Goal: Task Accomplishment & Management: Use online tool/utility

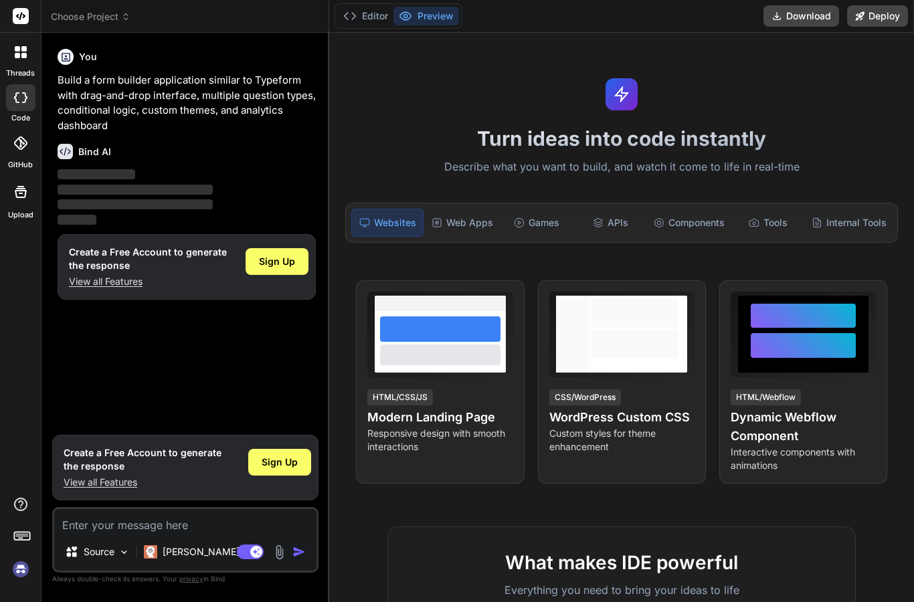
type textarea "x"
click at [25, 497] on icon at bounding box center [21, 504] width 16 height 16
click at [794, 15] on button "Download" at bounding box center [801, 15] width 76 height 21
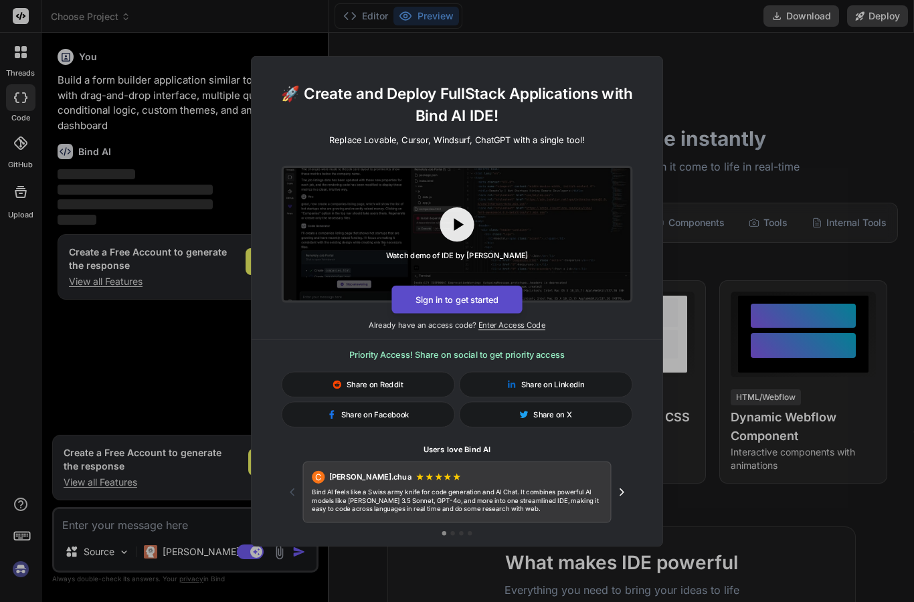
click at [408, 295] on button "Sign in to get started" at bounding box center [456, 299] width 130 height 28
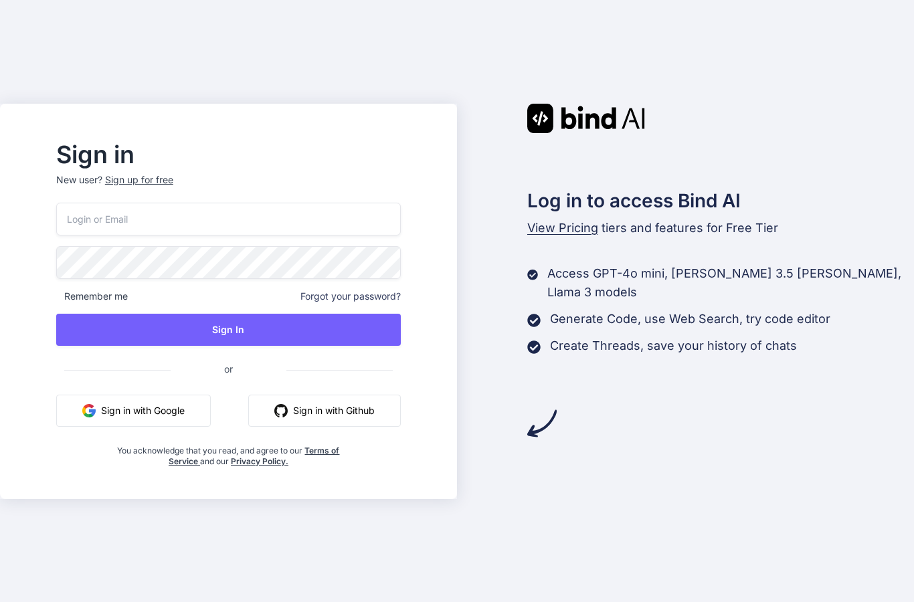
click at [125, 409] on button "Sign in with Google" at bounding box center [133, 411] width 155 height 32
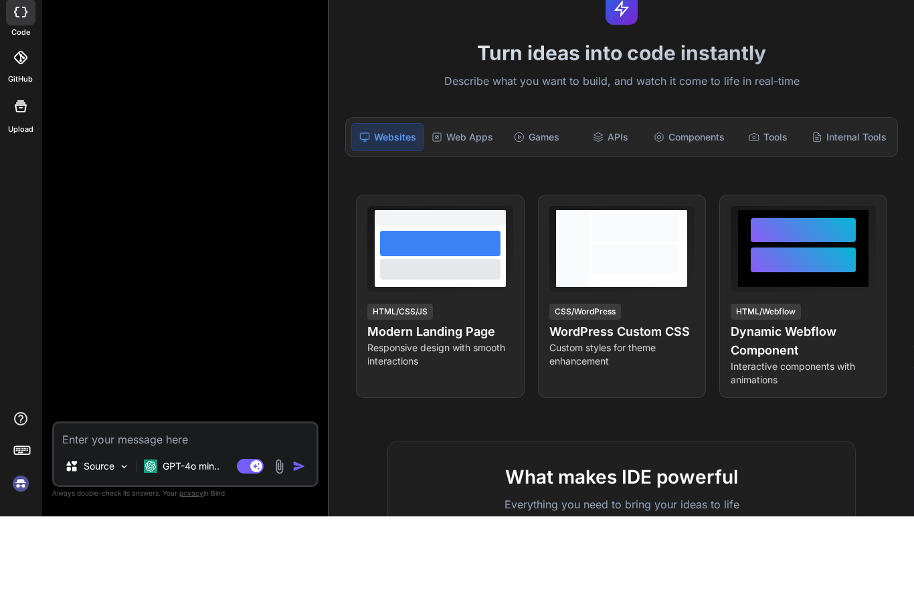
click at [17, 137] on icon at bounding box center [20, 143] width 13 height 13
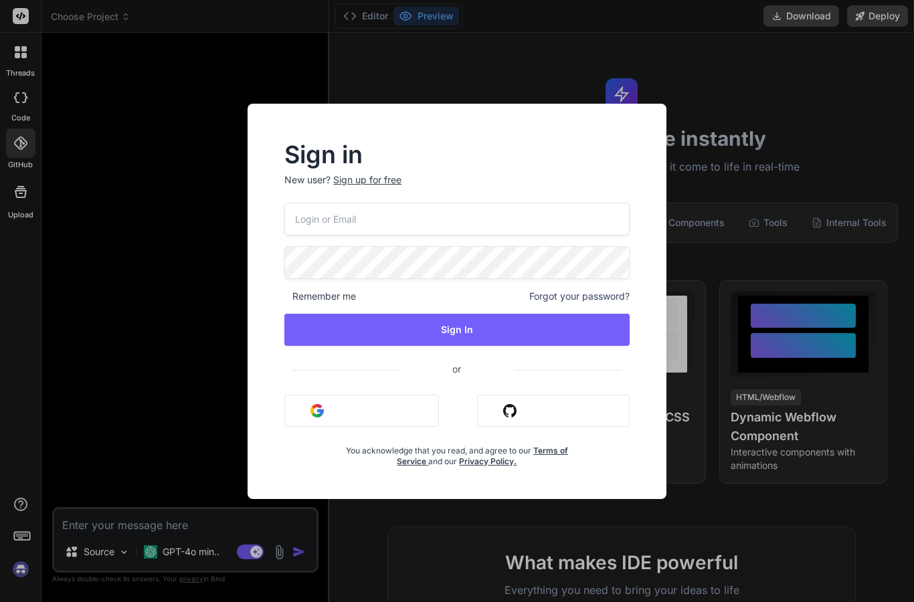
click at [14, 27] on div "Sign in New user? Sign up for free Remember me Forgot your password? Sign In or…" at bounding box center [457, 301] width 914 height 602
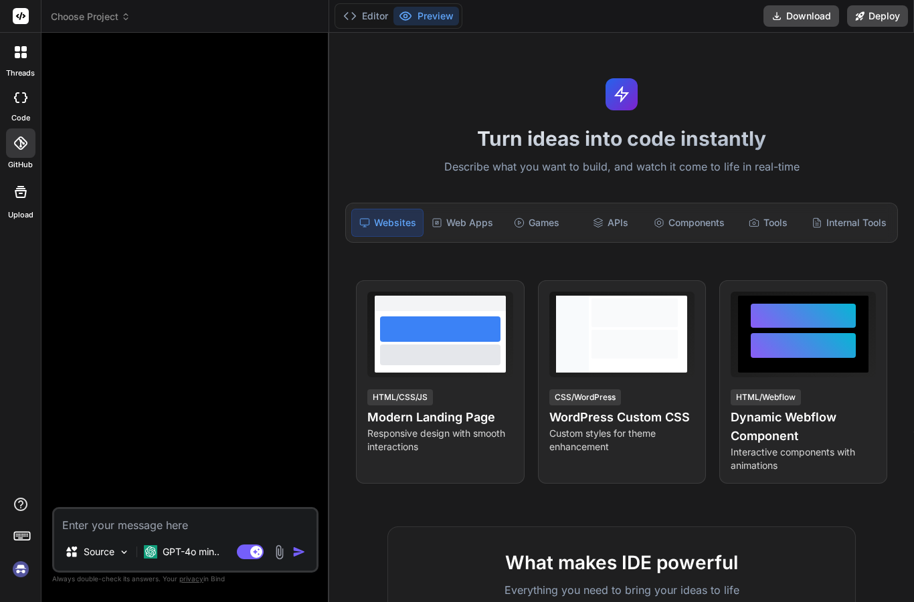
click at [20, 49] on icon at bounding box center [21, 52] width 12 height 12
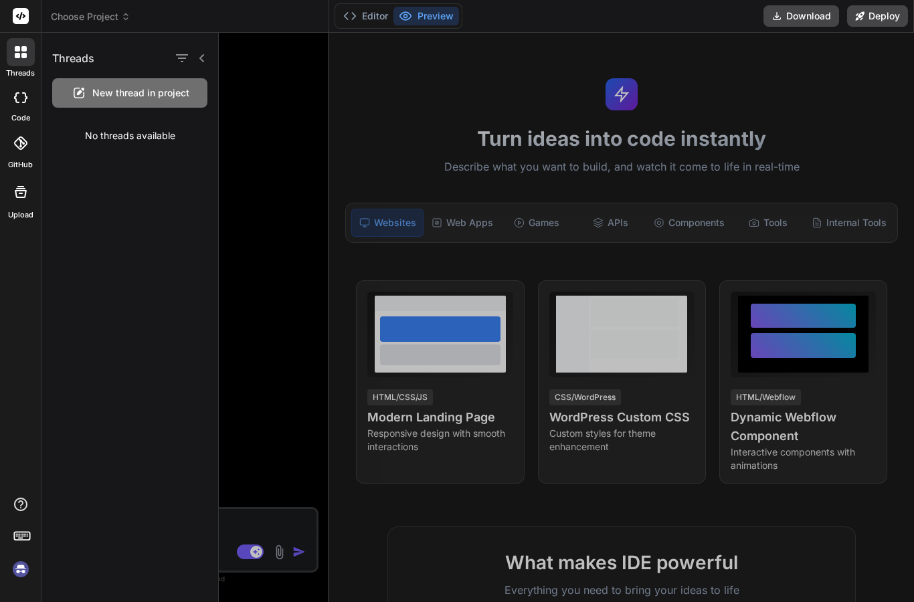
click at [15, 63] on div at bounding box center [21, 52] width 28 height 28
click at [16, 15] on rect at bounding box center [21, 16] width 16 height 16
click at [16, 11] on rect at bounding box center [21, 16] width 16 height 16
click at [16, 573] on img at bounding box center [20, 569] width 23 height 23
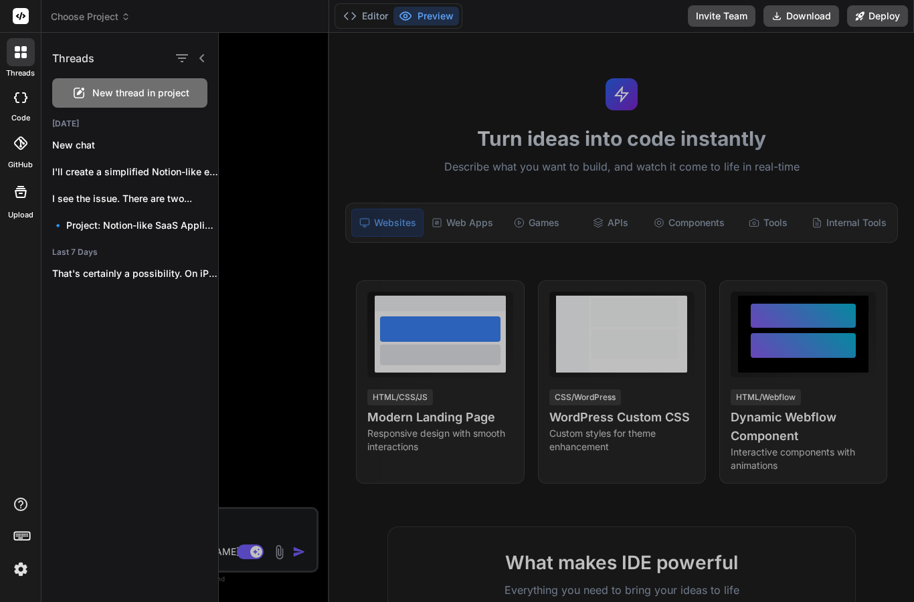
click at [23, 145] on icon at bounding box center [20, 143] width 13 height 13
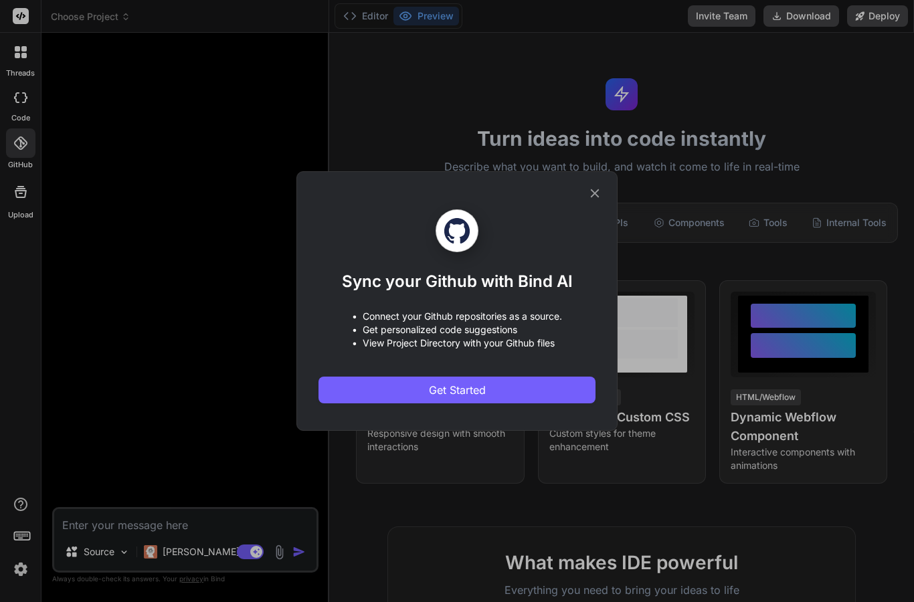
click at [20, 157] on div "Sync your Github with Bind AI • Connect your Github repositories as a source. •…" at bounding box center [457, 301] width 914 height 602
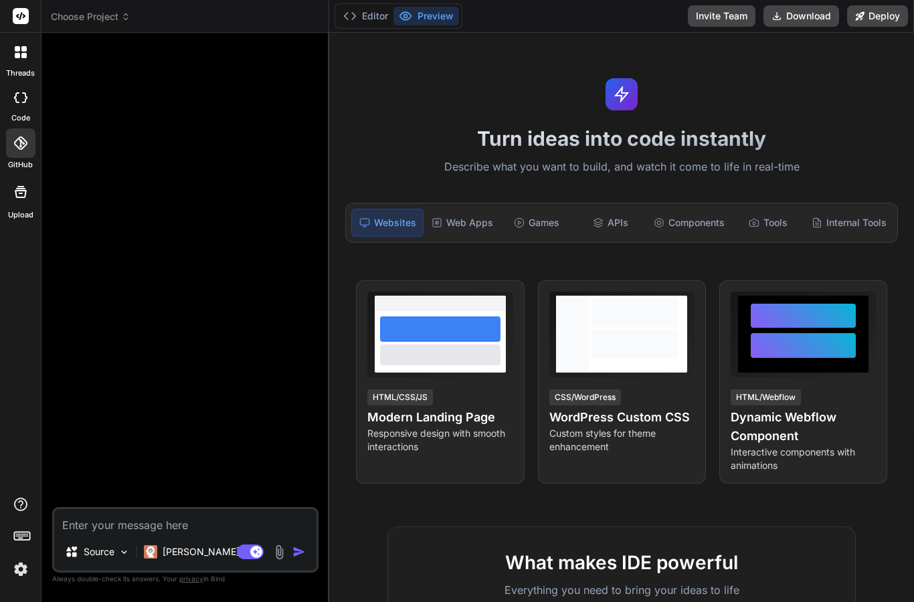
click at [16, 97] on icon at bounding box center [20, 97] width 13 height 11
click at [16, 106] on div at bounding box center [20, 97] width 29 height 27
click at [21, 47] on icon at bounding box center [23, 48] width 5 height 5
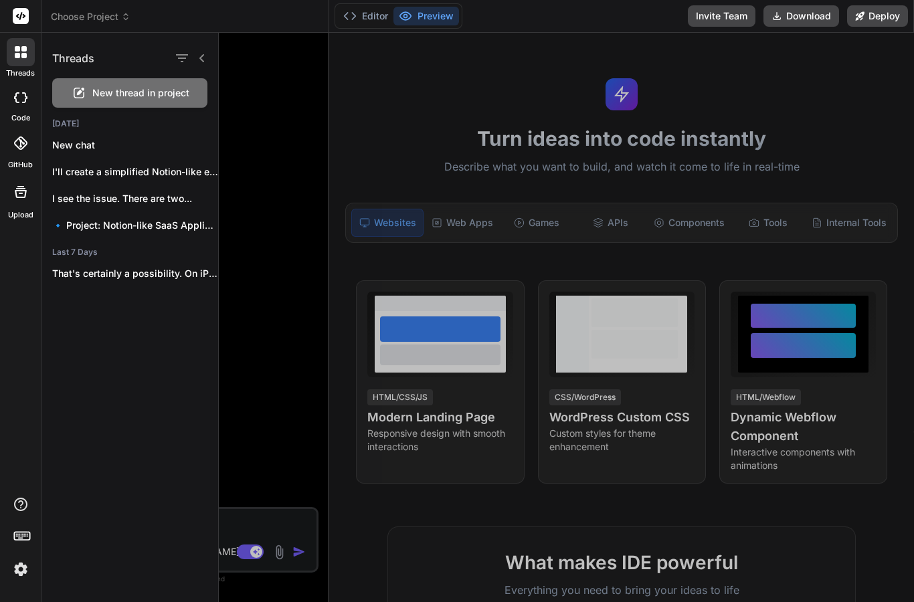
click at [17, 58] on icon at bounding box center [17, 55] width 5 height 5
click at [24, 28] on div at bounding box center [20, 16] width 41 height 33
click at [16, 7] on div at bounding box center [20, 16] width 41 height 33
click at [78, 15] on span "Choose Project" at bounding box center [91, 16] width 80 height 13
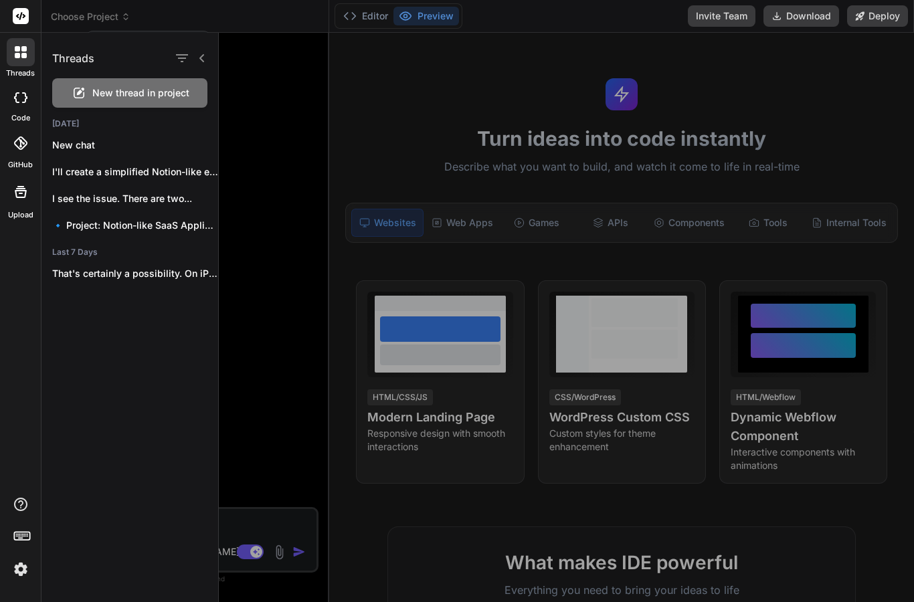
click at [78, 15] on div at bounding box center [457, 301] width 914 height 602
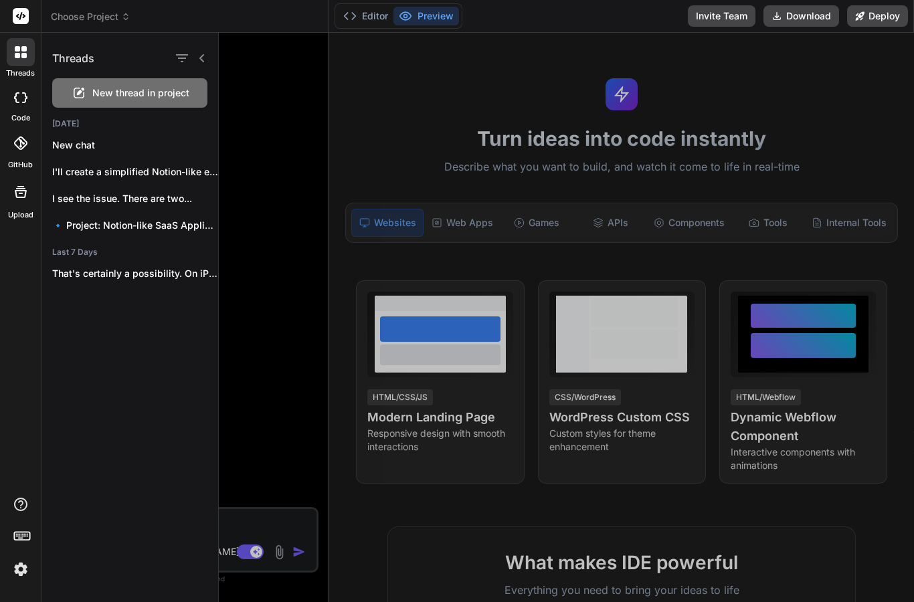
click at [205, 62] on icon at bounding box center [202, 58] width 11 height 11
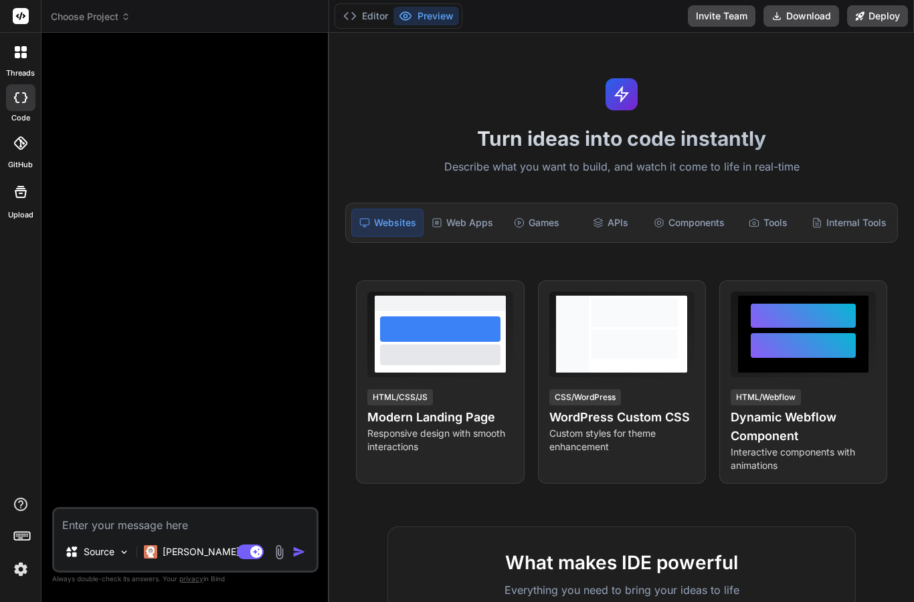
click at [97, 21] on span "Choose Project" at bounding box center [91, 16] width 80 height 13
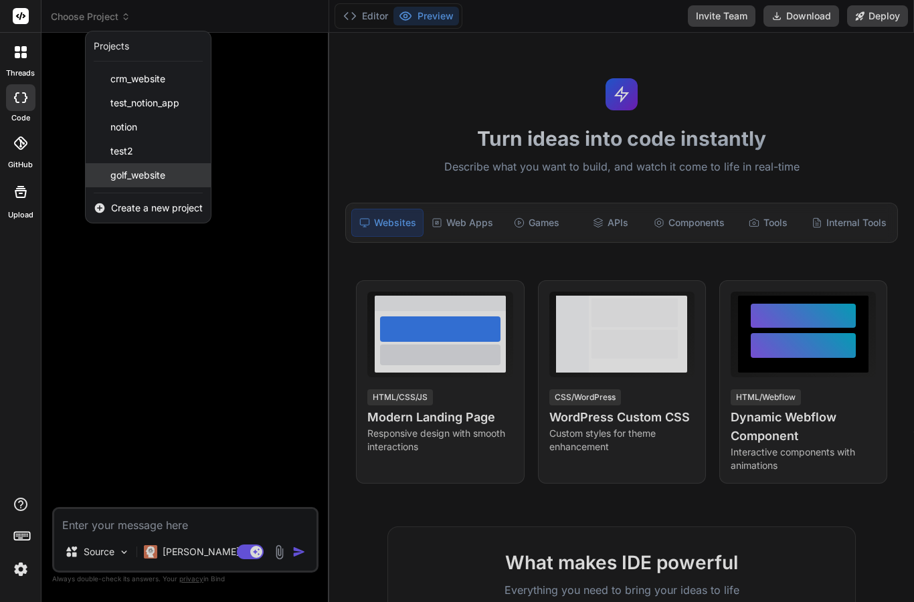
click at [111, 174] on span "golf_website" at bounding box center [137, 175] width 55 height 13
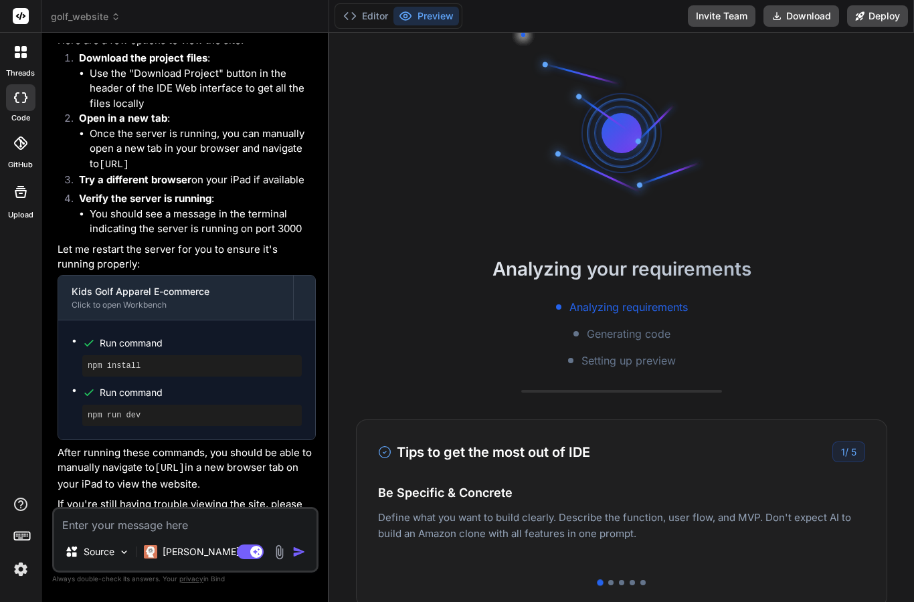
scroll to position [941, 0]
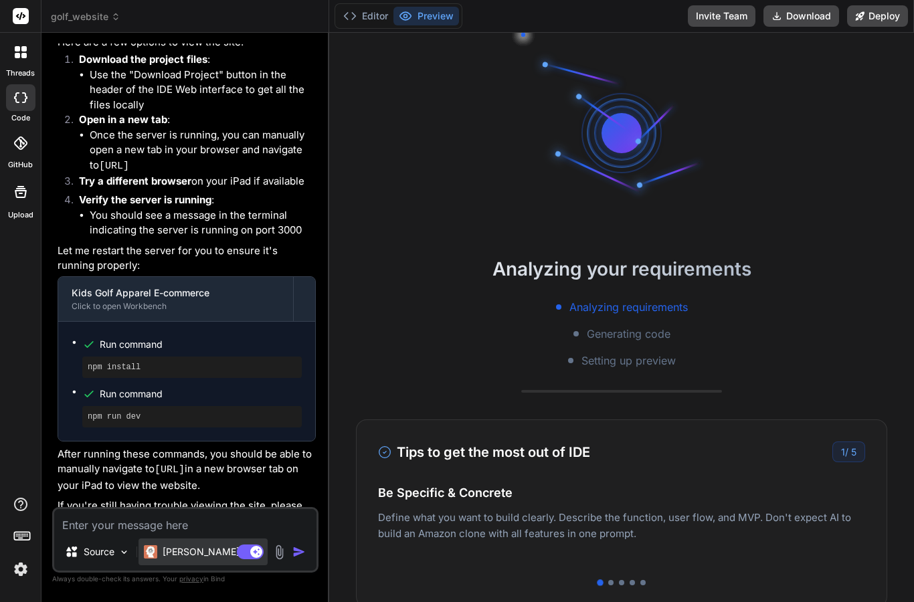
click at [183, 547] on p "Claude 4 S.." at bounding box center [213, 551] width 100 height 13
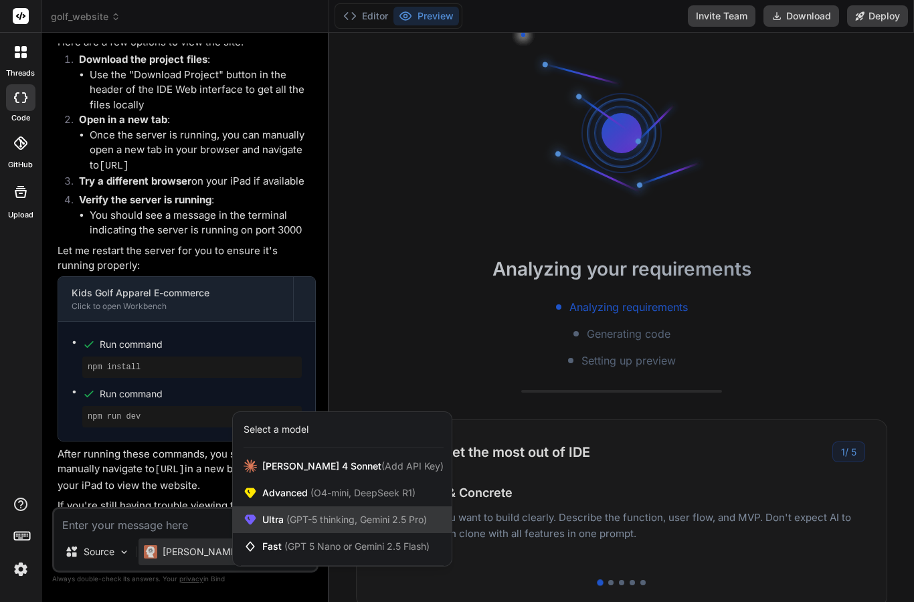
click at [256, 518] on icon at bounding box center [250, 520] width 11 height 10
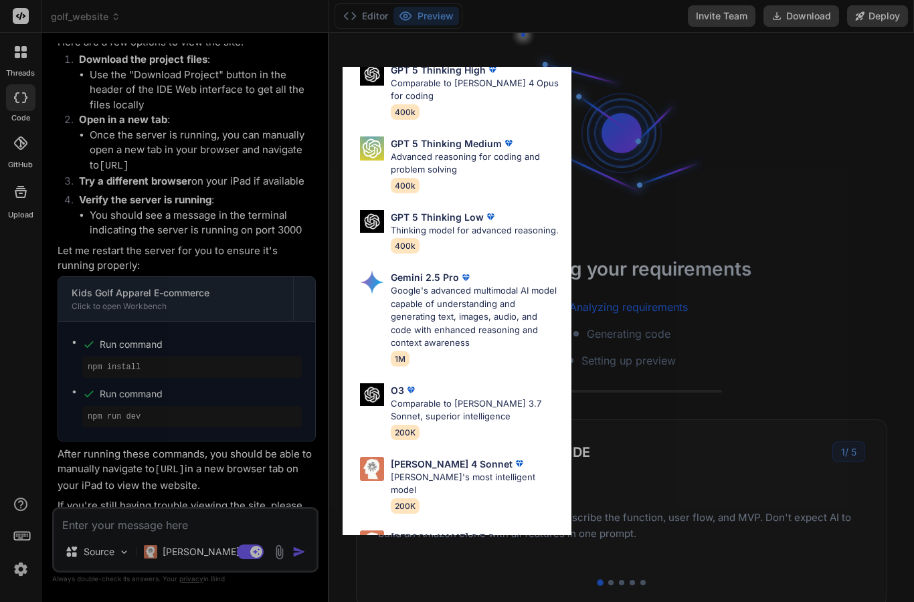
scroll to position [146, 0]
click at [375, 531] on img at bounding box center [372, 543] width 24 height 24
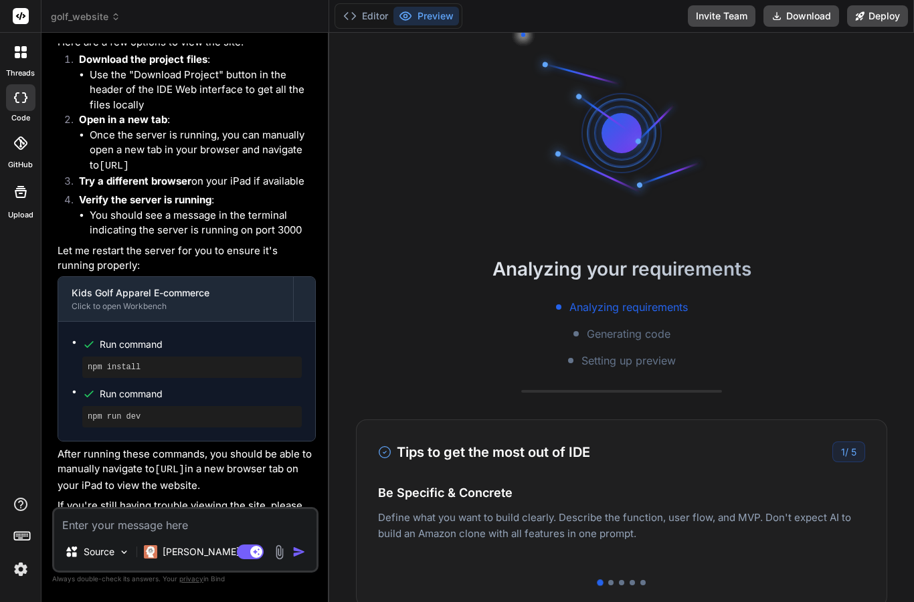
click at [87, 519] on textarea at bounding box center [185, 521] width 262 height 24
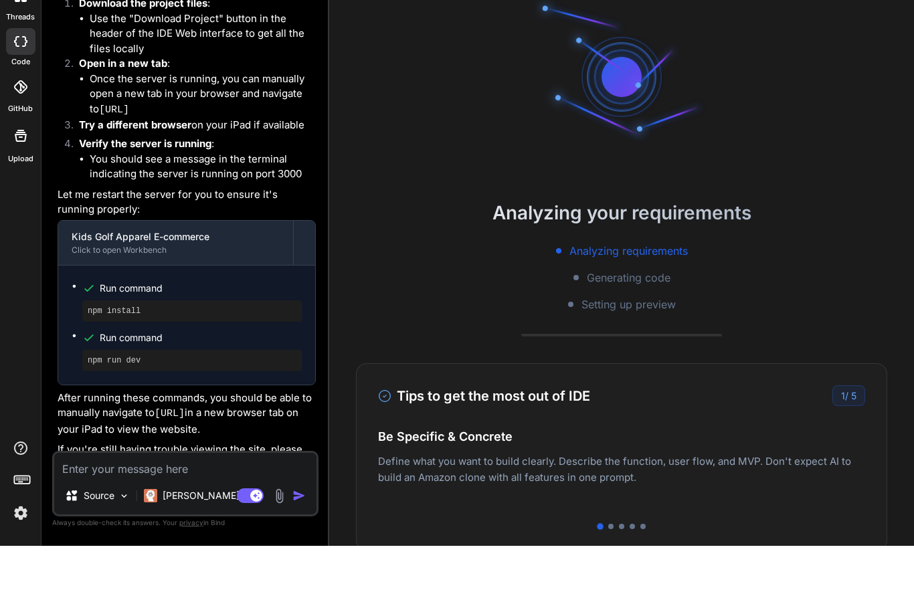
scroll to position [0, 0]
click at [814, 255] on div "Analyzing your requirements Analyzing requirements Generating code Setting up p…" at bounding box center [621, 312] width 585 height 114
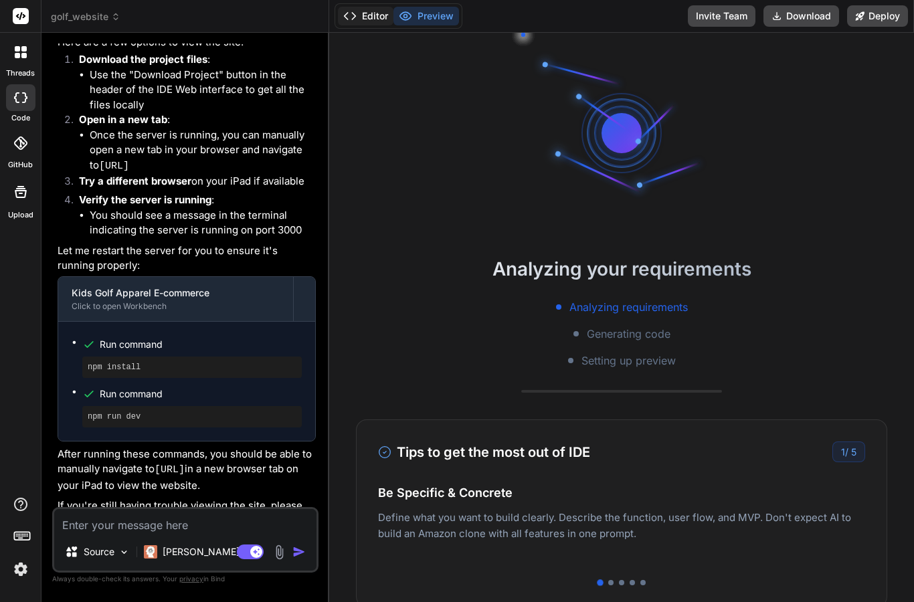
click at [377, 15] on button "Editor" at bounding box center [366, 16] width 56 height 19
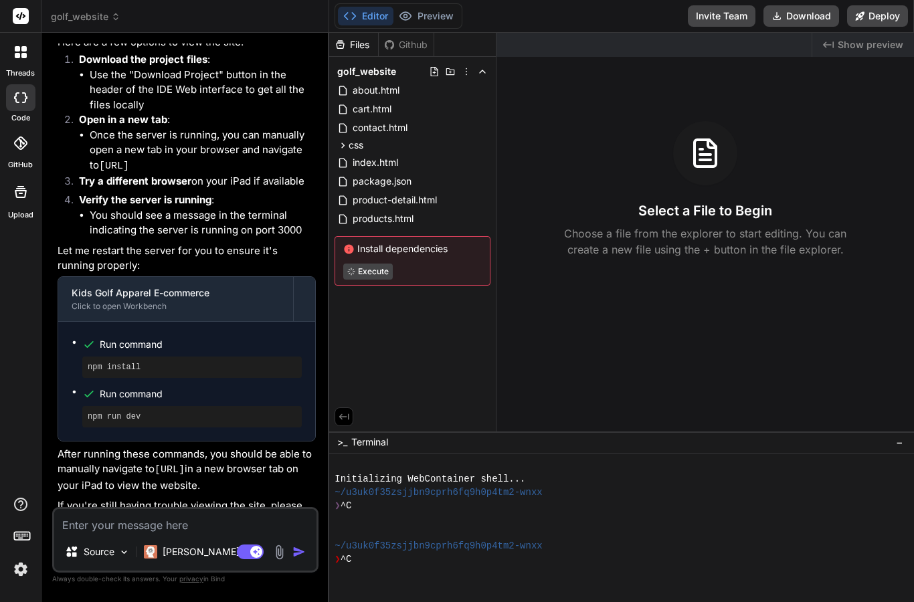
scroll to position [40, 0]
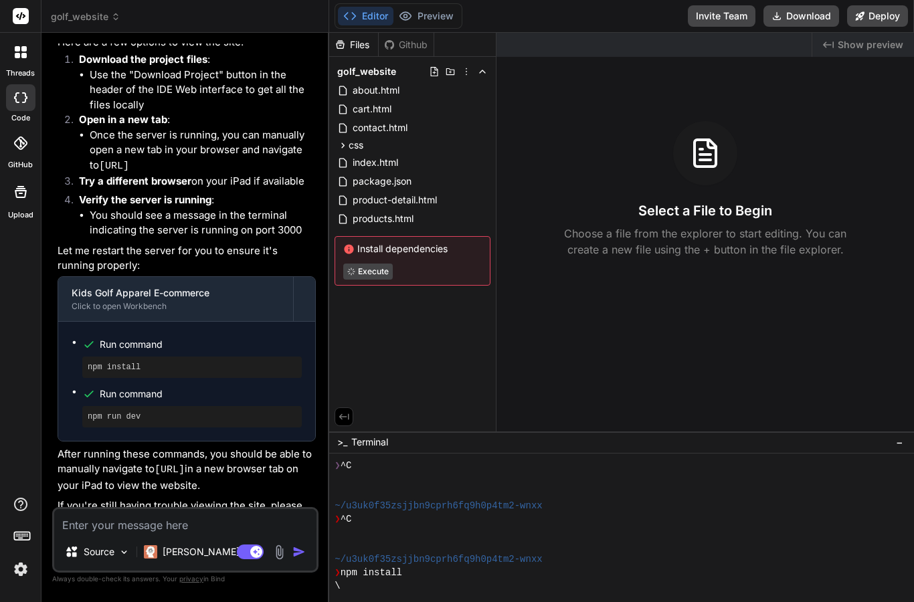
click at [107, 523] on textarea at bounding box center [185, 521] width 262 height 24
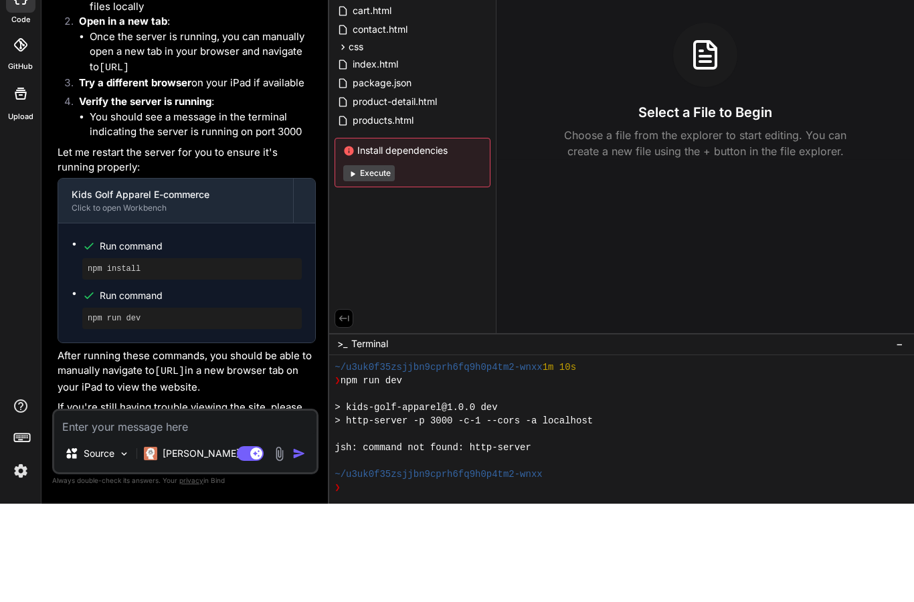
scroll to position [241, 0]
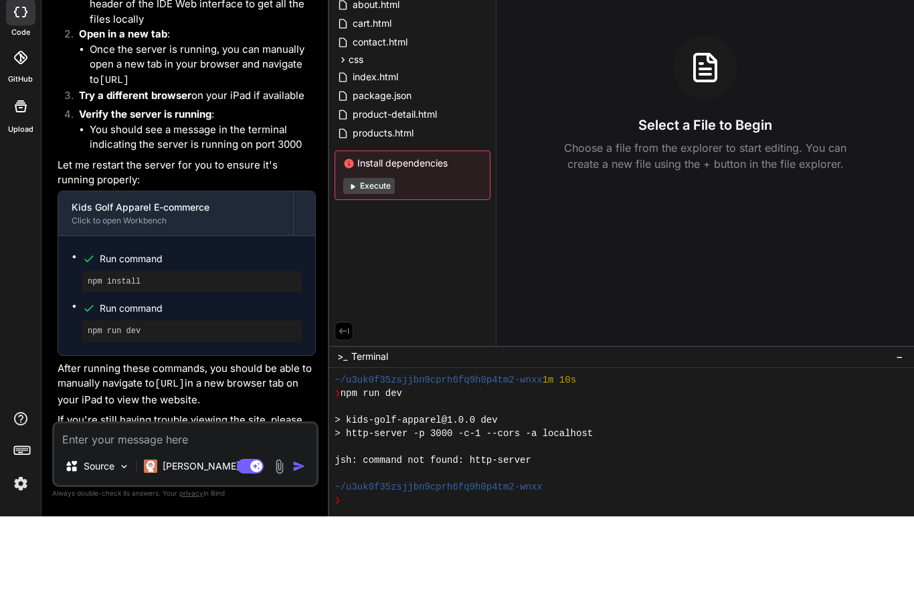
click at [352, 270] on icon at bounding box center [353, 272] width 4 height 5
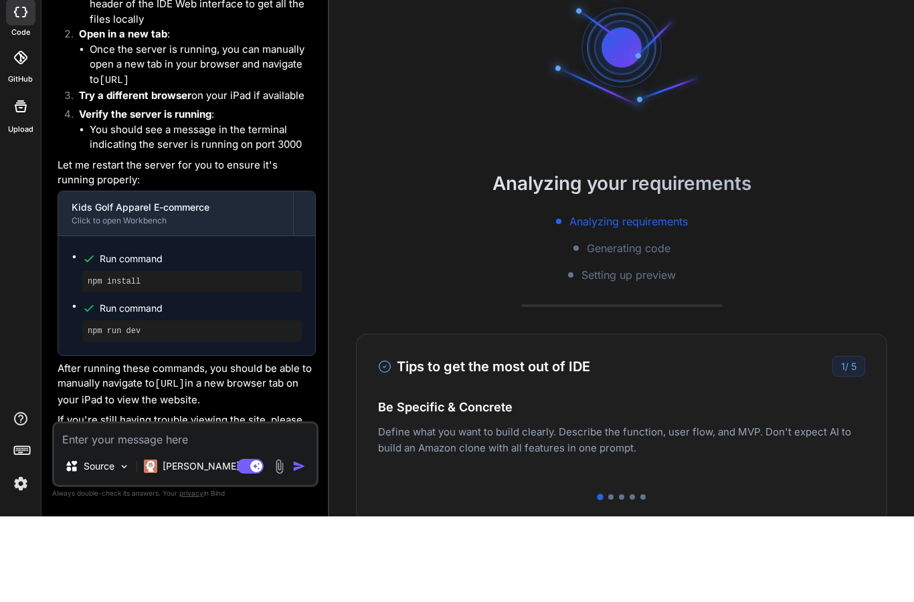
scroll to position [308, 0]
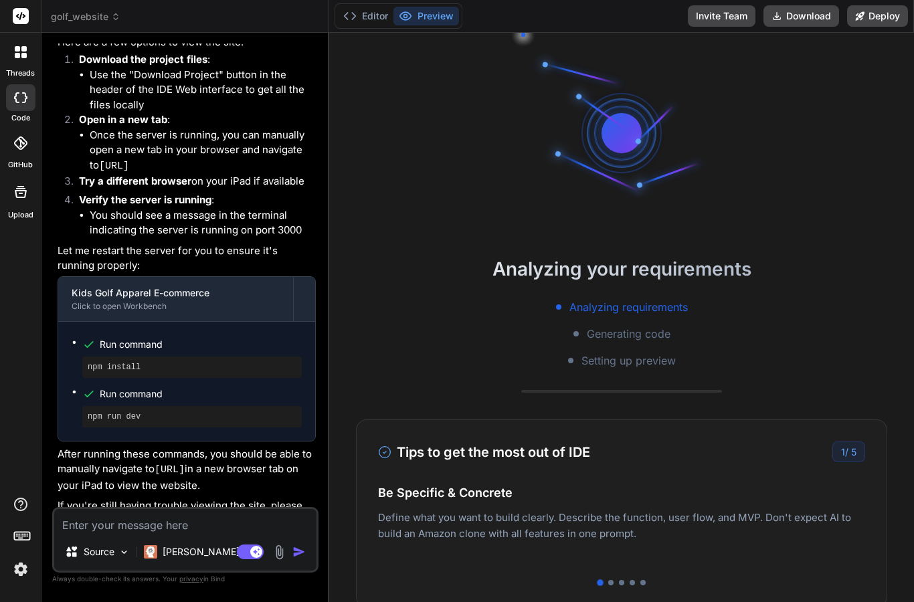
click at [109, 517] on textarea at bounding box center [185, 521] width 262 height 24
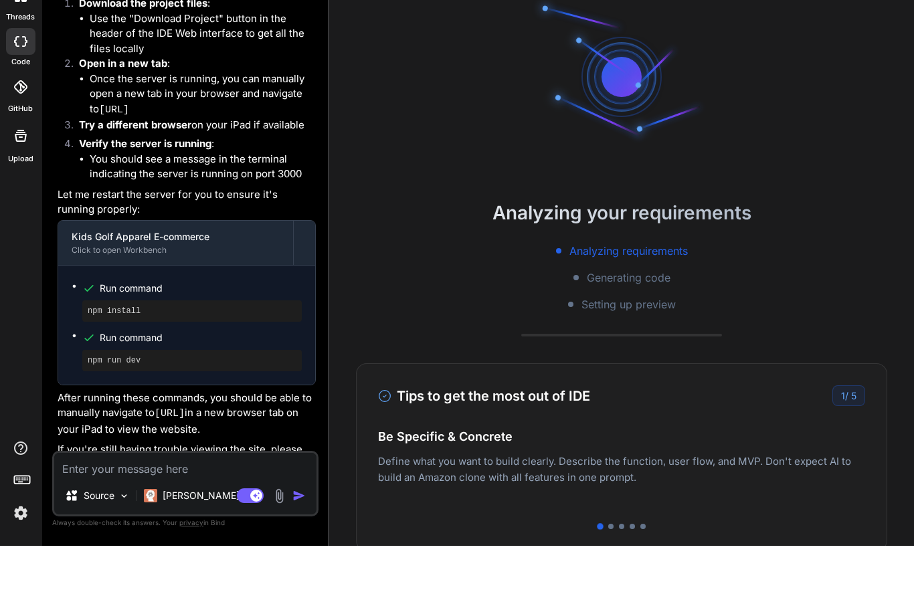
click at [141, 447] on p "After running these commands, you should be able to manually navigate to http:/…" at bounding box center [187, 470] width 258 height 47
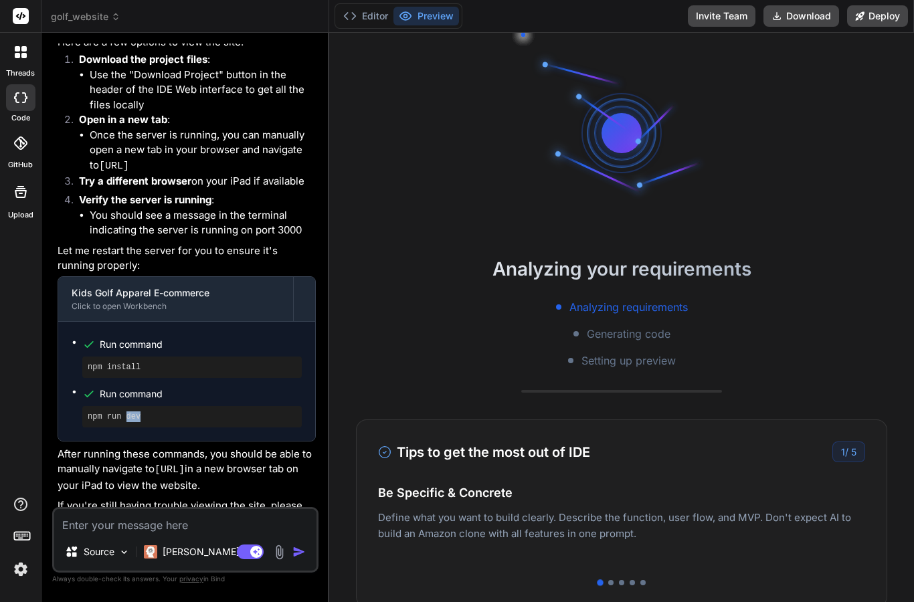
scroll to position [941, 0]
copy p "http://localhost:3000"
type textarea "x"
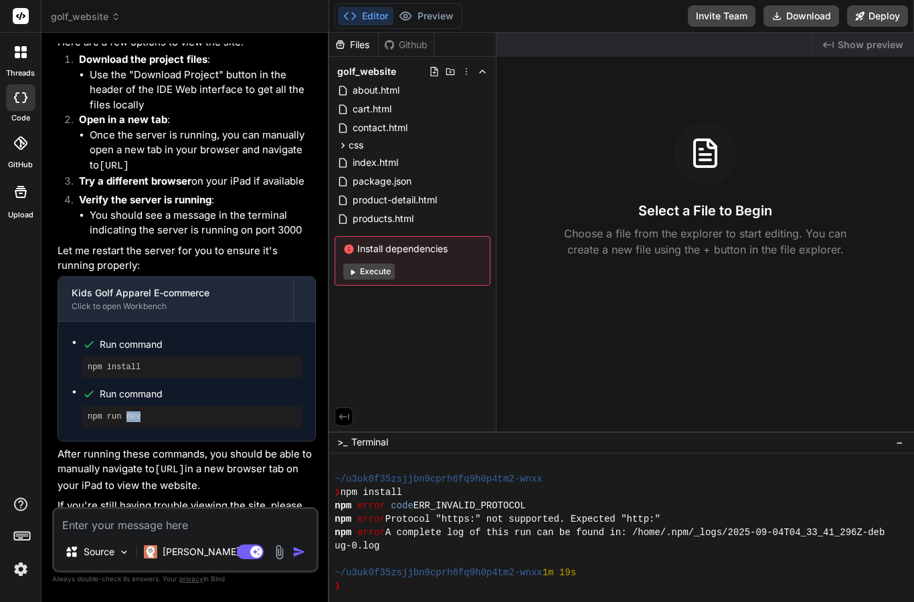
click at [84, 517] on textarea at bounding box center [185, 521] width 262 height 24
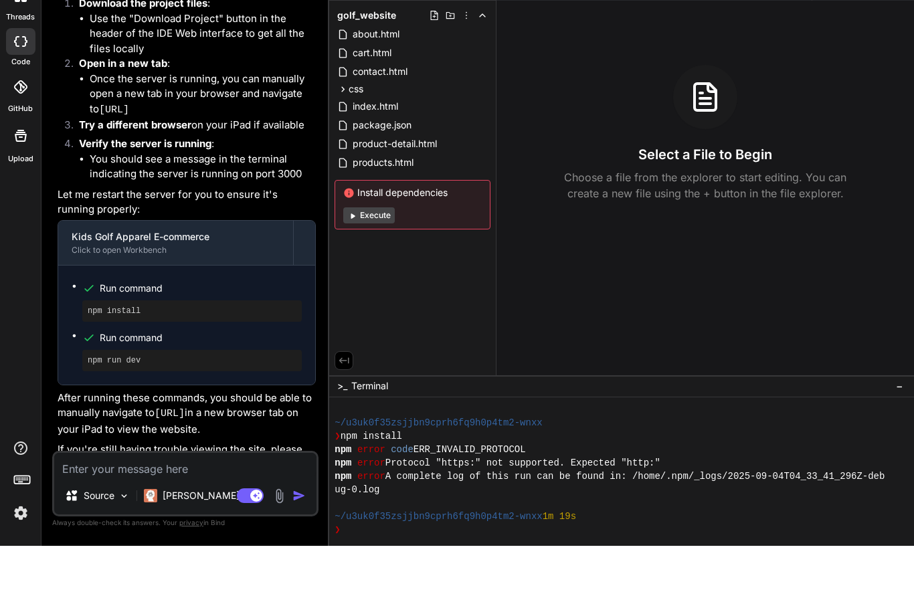
click at [371, 499] on span "error" at bounding box center [371, 505] width 28 height 13
click at [598, 513] on span "Protocol "https:" not supported. Expected "http:"" at bounding box center [522, 519] width 275 height 13
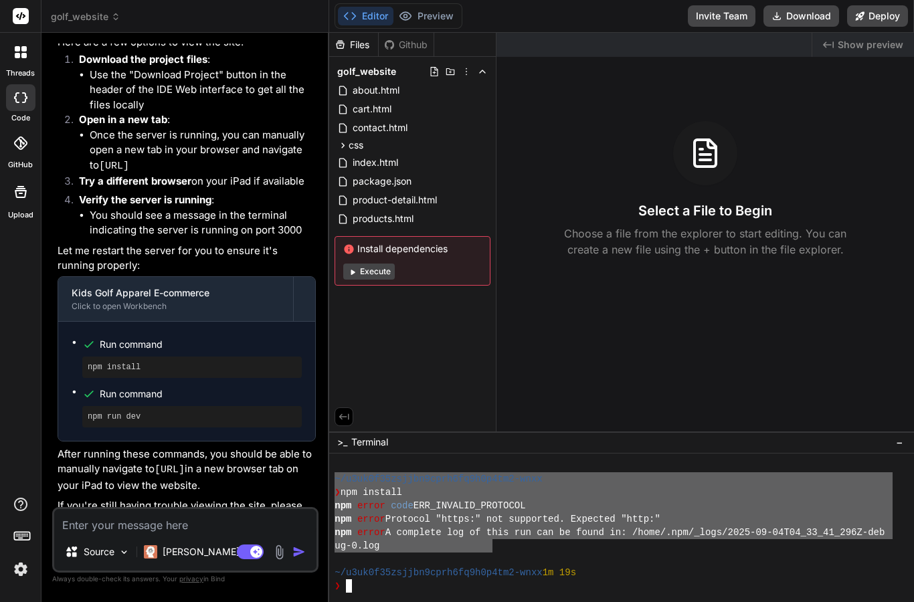
drag, startPoint x: 337, startPoint y: 476, endPoint x: 491, endPoint y: 544, distance: 169.0
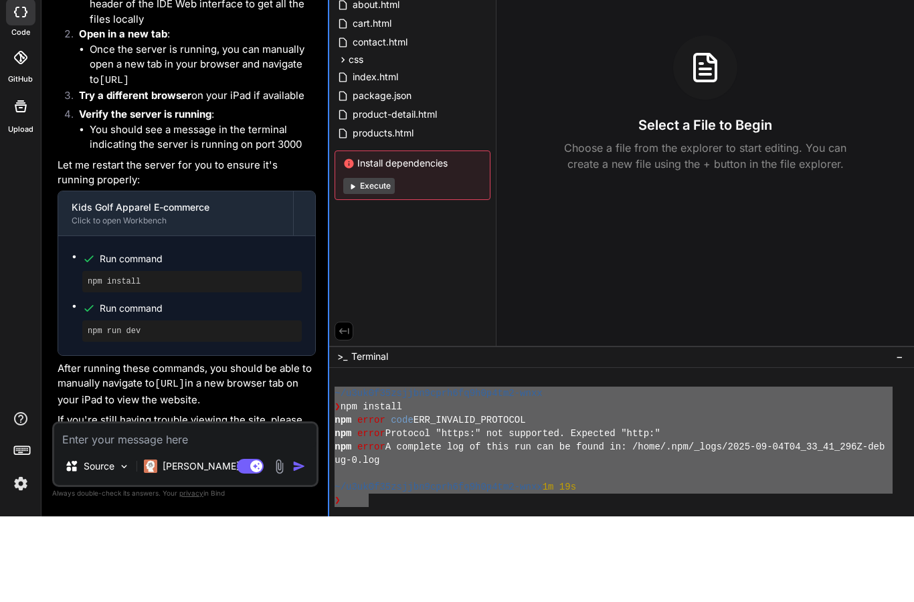
drag, startPoint x: 368, startPoint y: 505, endPoint x: 329, endPoint y: 391, distance: 120.8
click at [329, 391] on div "golf_website Created with Pixso. Bind AI Web Search Created with Pixso. Code Ge…" at bounding box center [477, 301] width 873 height 602
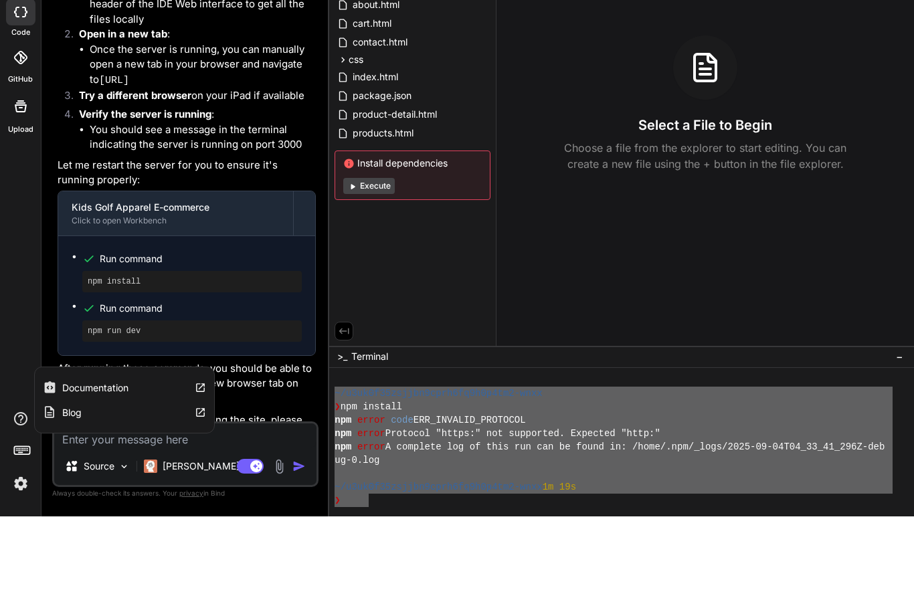
click at [96, 509] on textarea at bounding box center [185, 521] width 262 height 24
paste textarea "http://localhost:3000/"
type textarea "http://localhost:3000/"
type textarea "x"
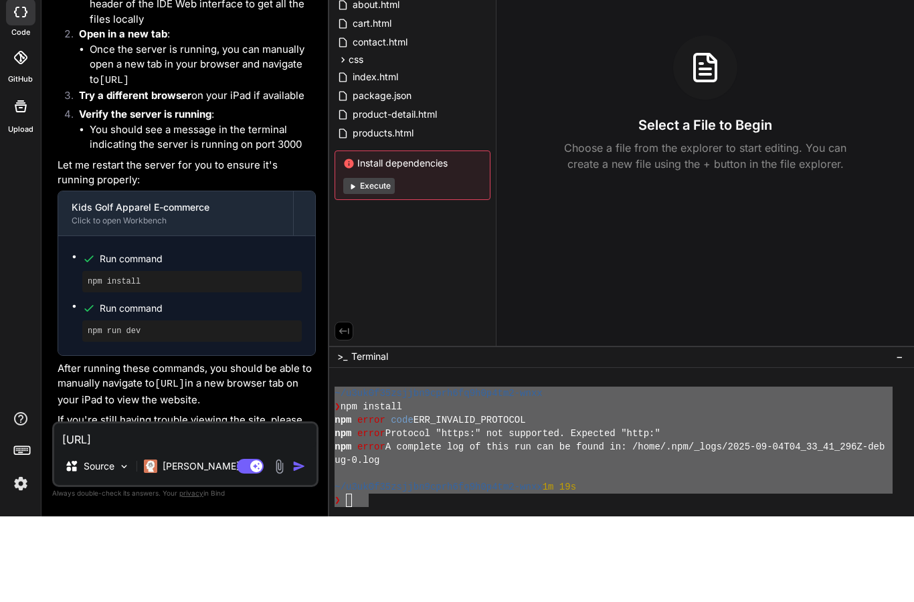
drag, startPoint x: 183, startPoint y: 439, endPoint x: 48, endPoint y: 429, distance: 135.5
click at [48, 429] on div "Bind AI Web Search Created with Pixso. Code Generator You Create an ecommerce w…" at bounding box center [185, 317] width 288 height 569
type textarea "W"
type textarea "x"
type textarea "Wo"
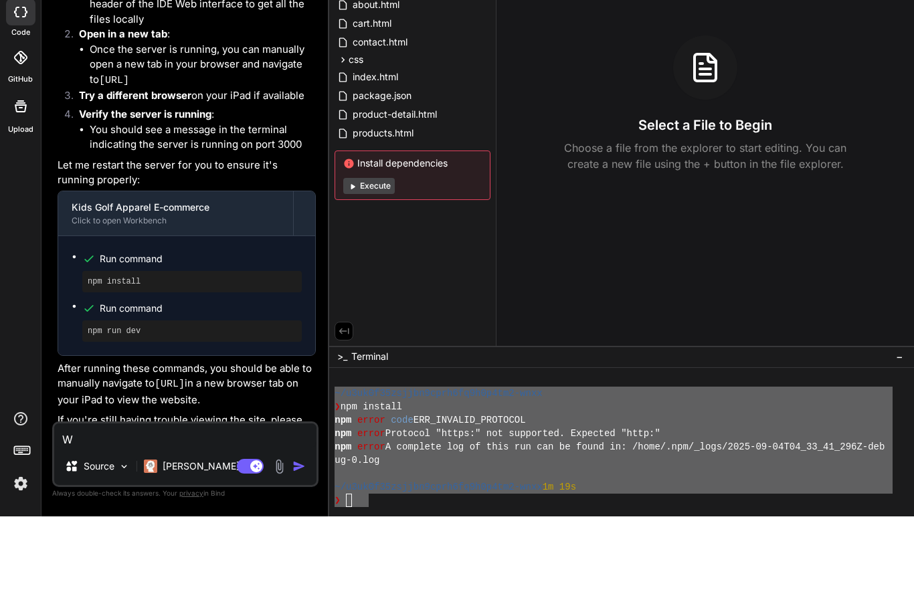
type textarea "x"
type textarea "Won"
type textarea "x"
type textarea "Wont"
type textarea "x"
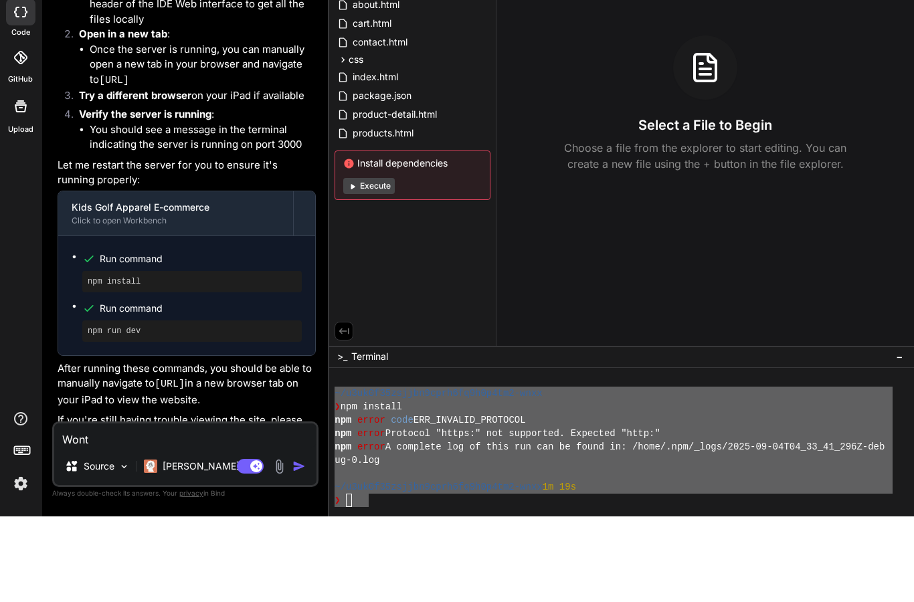
type textarea "Wont"
type textarea "x"
type textarea "Wont r"
type textarea "x"
type textarea "Wont ru"
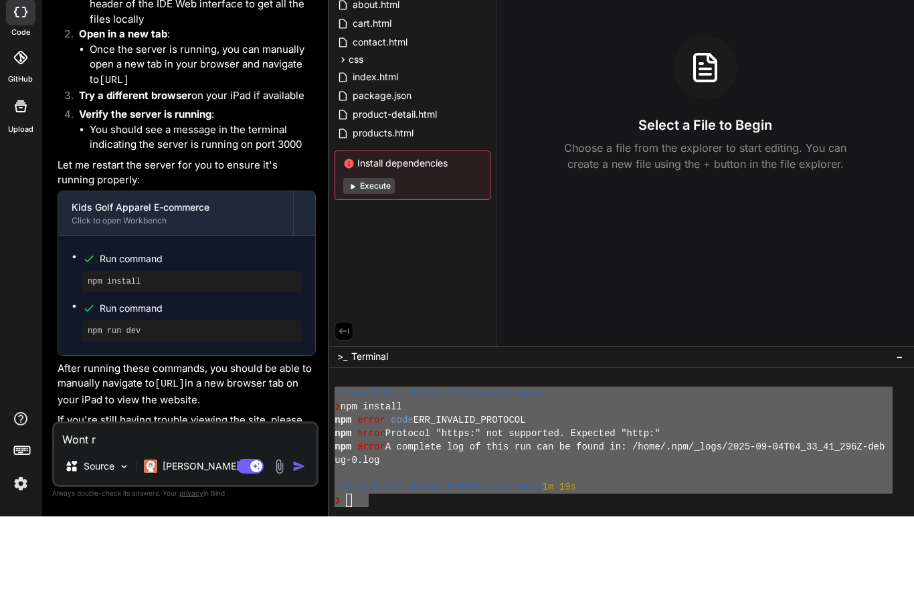
type textarea "x"
type textarea "Wont run"
type textarea "x"
type textarea "Wont run"
type textarea "x"
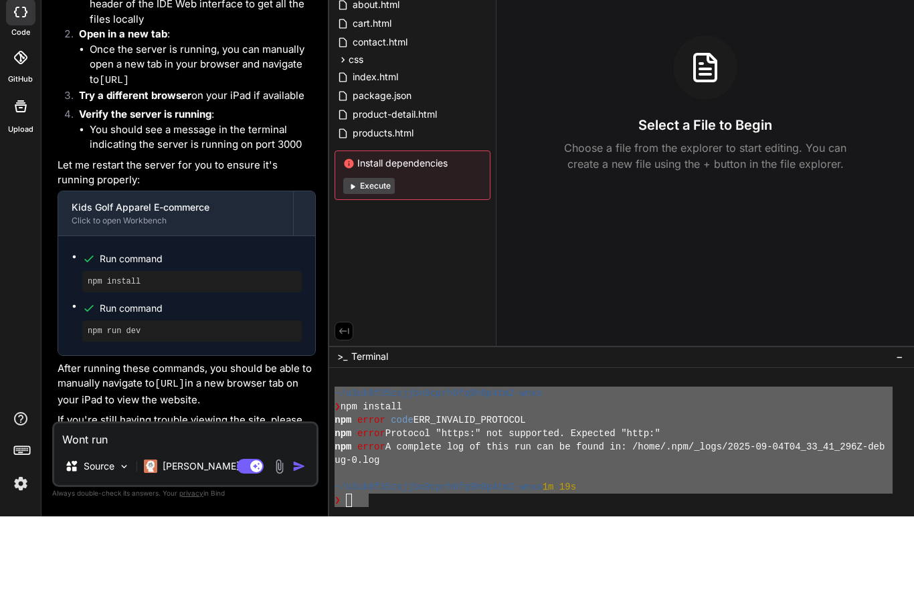
type textarea "Wont run o"
type textarea "x"
type textarea "Wont run on"
type textarea "x"
type textarea "Wont run on"
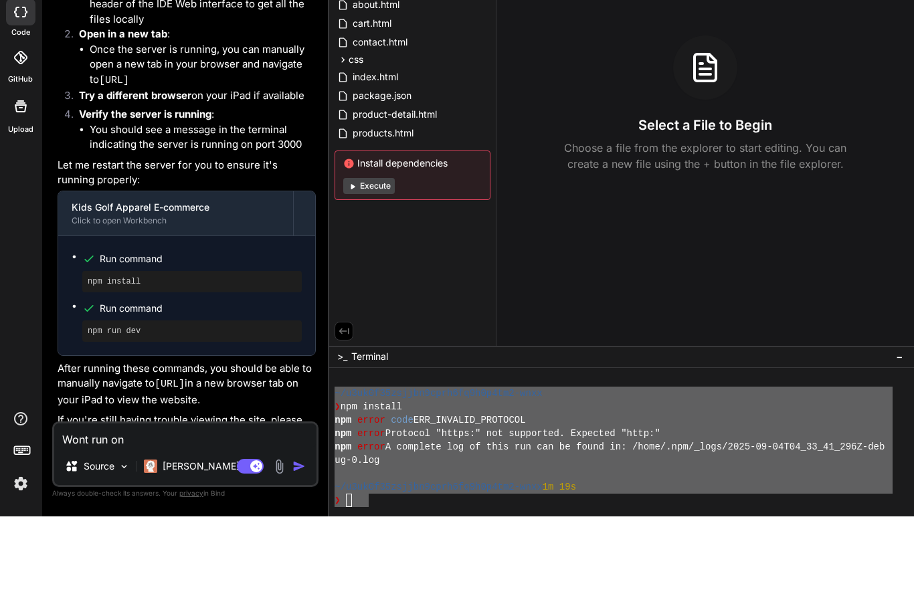
type textarea "x"
type textarea "Wont run on i"
type textarea "x"
type textarea "Wont run on ip"
type textarea "x"
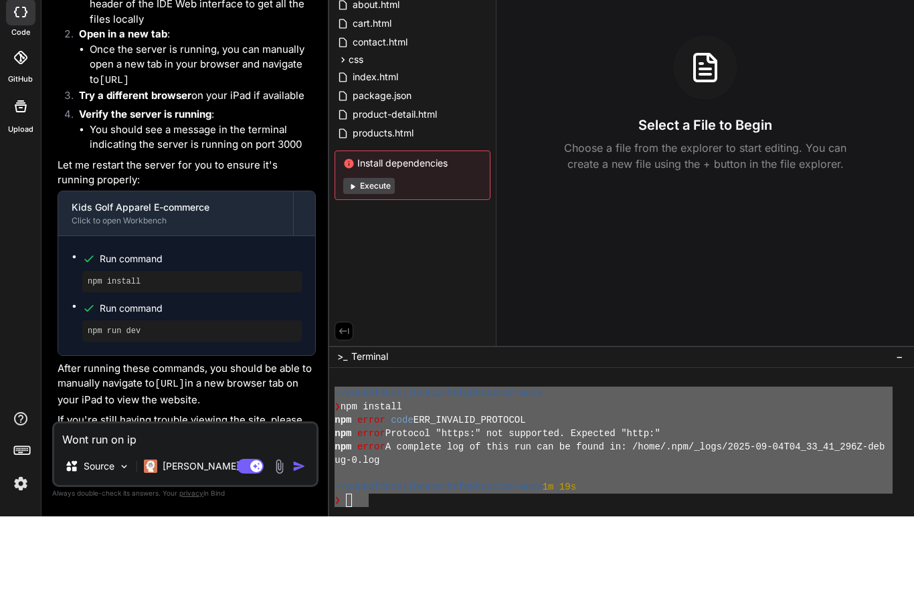
type textarea "Wont run on ipa"
type textarea "x"
type textarea "Wont run on ipad"
type textarea "x"
type textarea "Wont run on ipad."
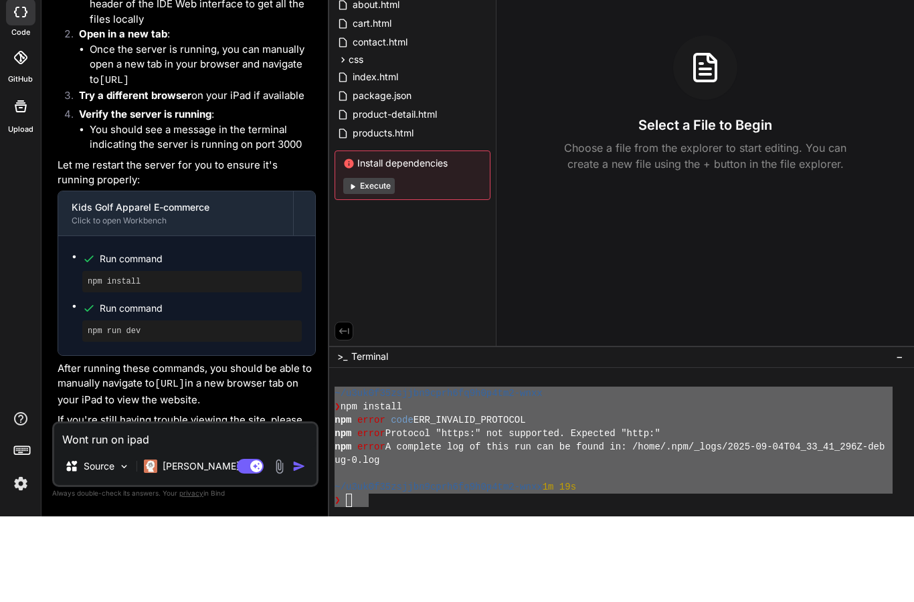
type textarea "x"
type textarea "Wont run on ipad."
type textarea "x"
type textarea "Wont run on ipad. D"
type textarea "x"
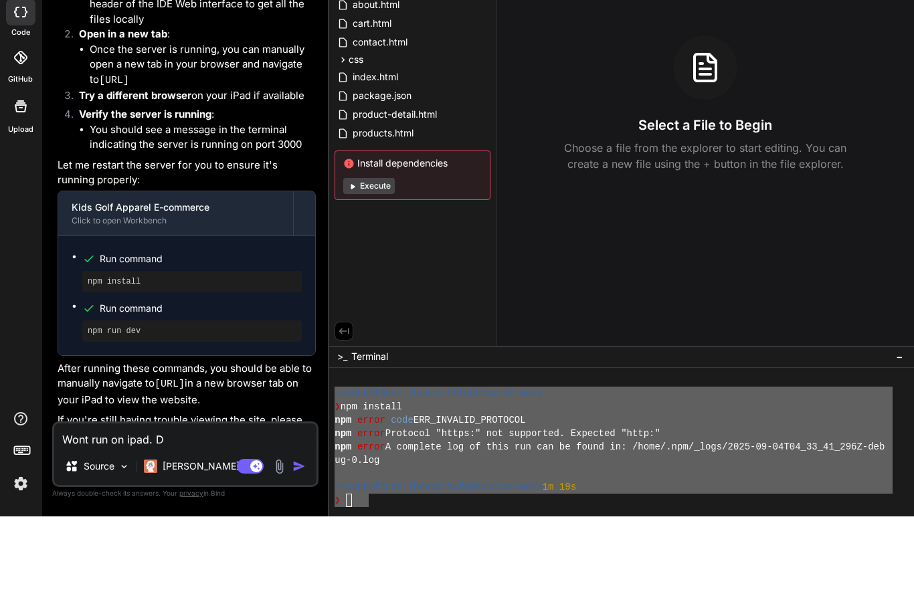
type textarea "Wont run on ipad. Do"
type textarea "x"
type textarea "Wont run on ipad. Doe"
type textarea "x"
type textarea "Wont run on ipad. Does"
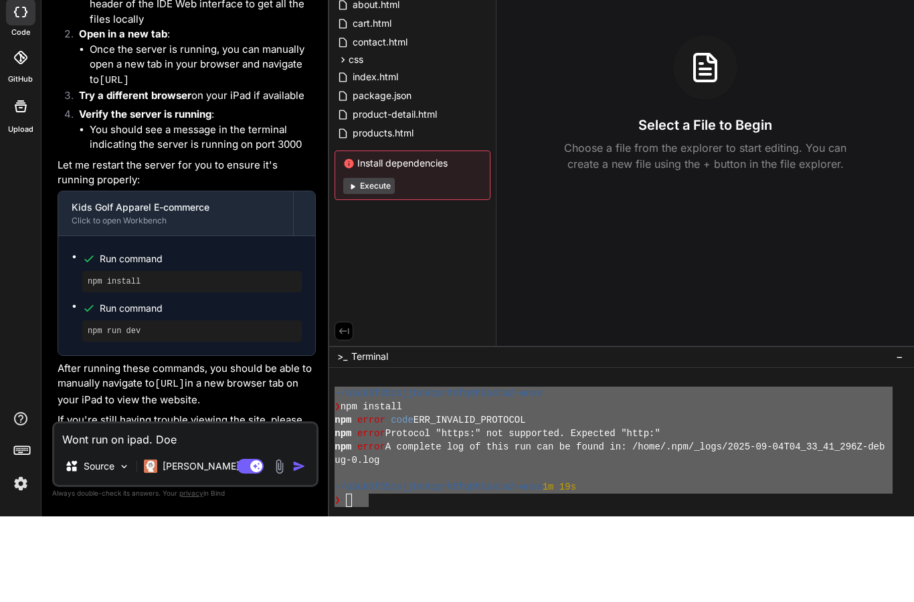
type textarea "x"
type textarea "Wont run on ipad. Does"
type textarea "x"
type textarea "Wont run on ipad. Does t"
type textarea "x"
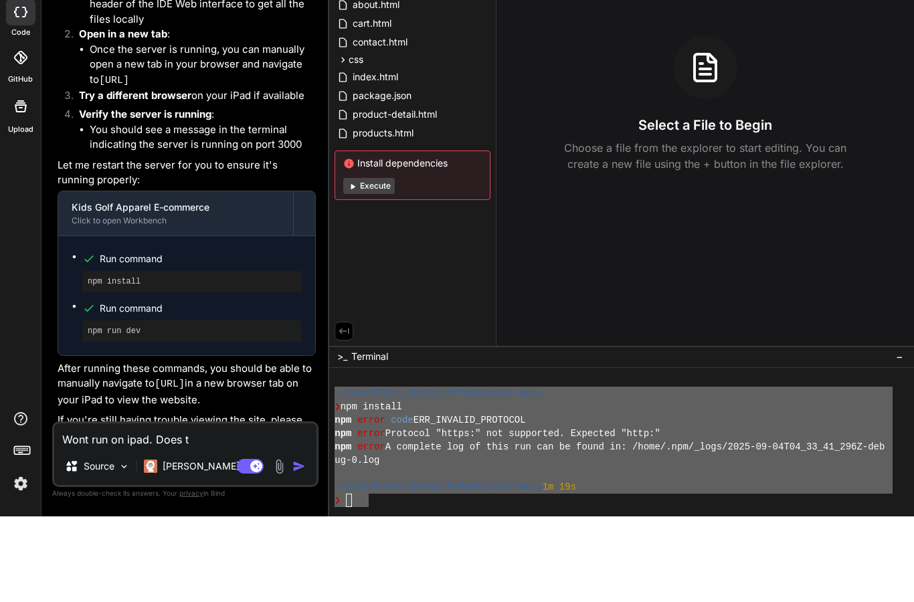
type textarea "Wont run on ipad. Does th"
type textarea "x"
type textarea "Wont run on ipad. Does the"
type textarea "x"
type textarea "Wont run on ipad. Does the"
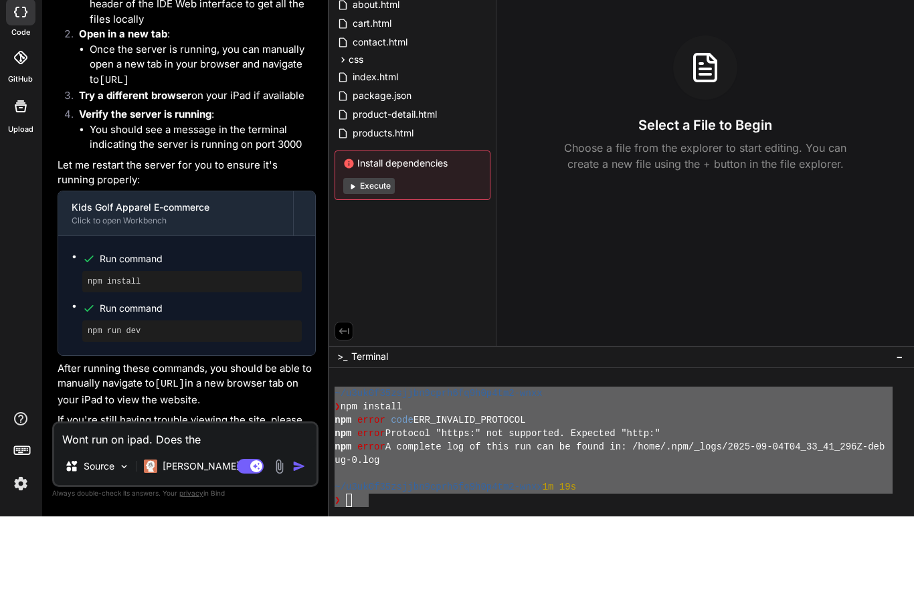
type textarea "x"
type textarea "Wont run on ipad. Does the c"
type textarea "x"
type textarea "Wont run on ipad. Does the co"
type textarea "x"
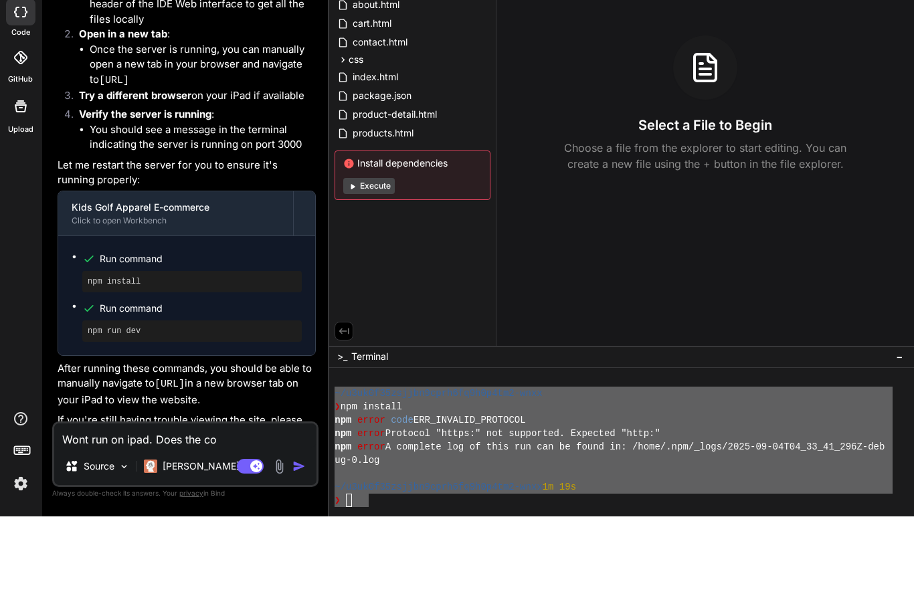
type textarea "Wont run on ipad. Does the cod"
type textarea "x"
type textarea "Wont run on ipad. Does the code"
type textarea "x"
type textarea "Wont run on ipad. Does the code"
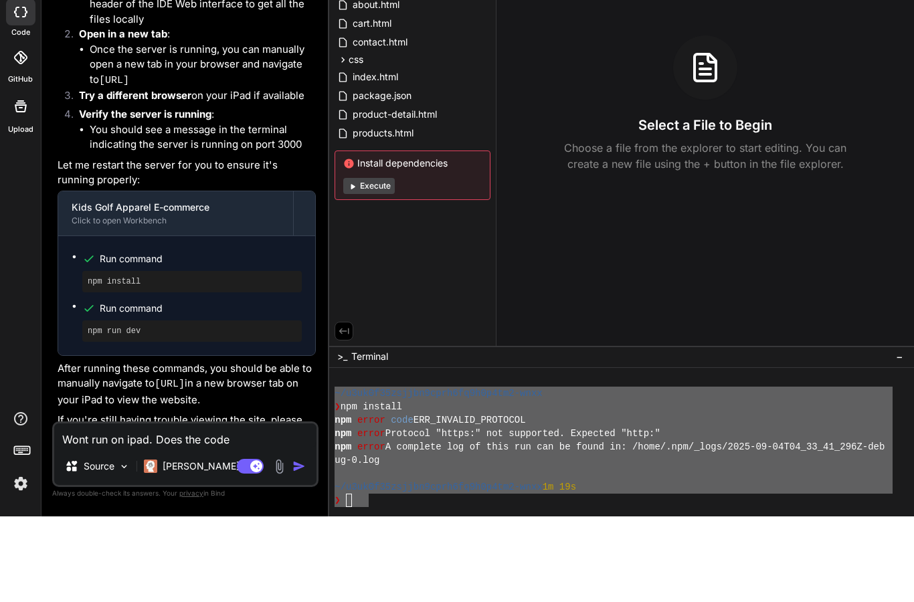
type textarea "x"
type textarea "Wont run on ipad. Does the code r"
type textarea "x"
type textarea "Wont run on ipad. Does the code ru"
type textarea "x"
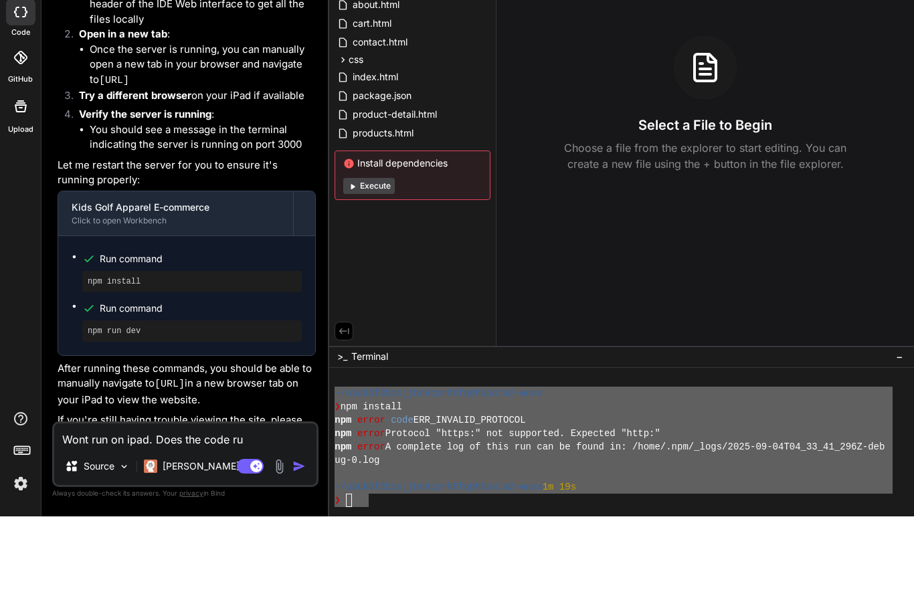
type textarea "Wont run on ipad. Does the code run"
type textarea "x"
type textarea "Wont run on ipad. Does the code run"
type textarea "x"
type textarea "Wont run on ipad. Does the code run c"
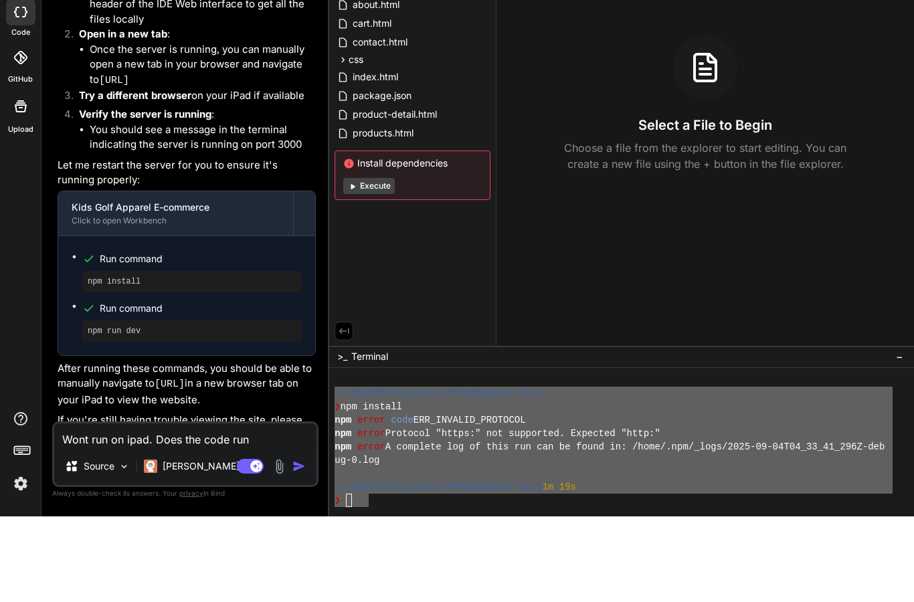
type textarea "x"
type textarea "Wont run on ipad. Does the code run"
type textarea "x"
type textarea "Wont run on ipad. Does the code run o"
type textarea "x"
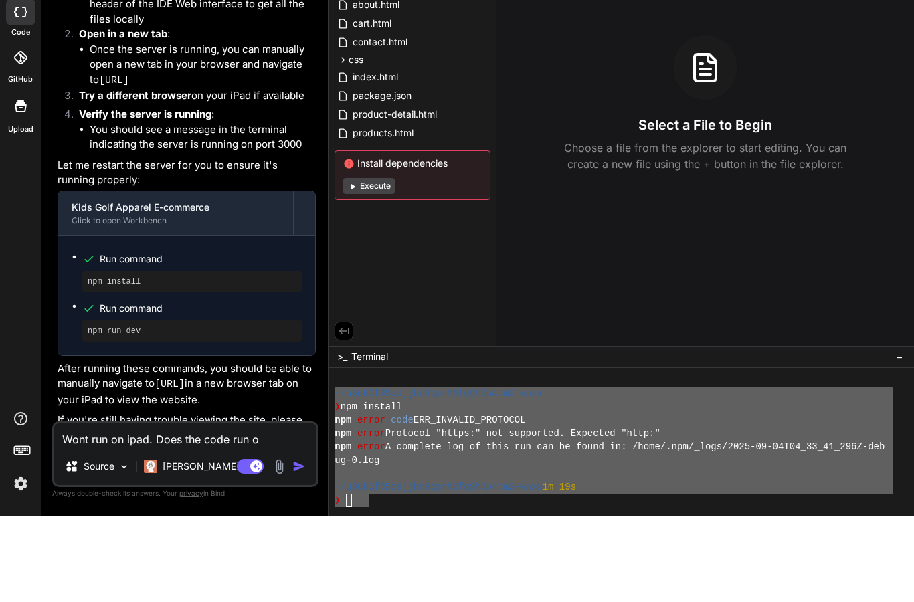
type textarea "Wont run on ipad. Does the code run oc"
type textarea "x"
type textarea "Wont run on ipad. Does the code run o"
type textarea "x"
type textarea "Wont run on ipad. Does the code run"
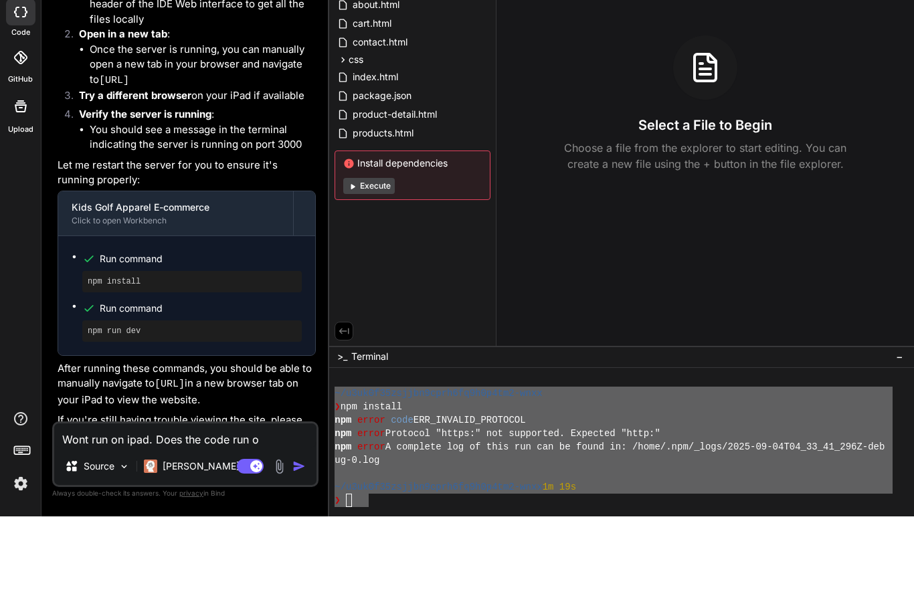
type textarea "x"
type textarea "Wont run on ipad. Does the code run l"
type textarea "x"
type textarea "Wont run on ipad. Does the code run lo"
type textarea "x"
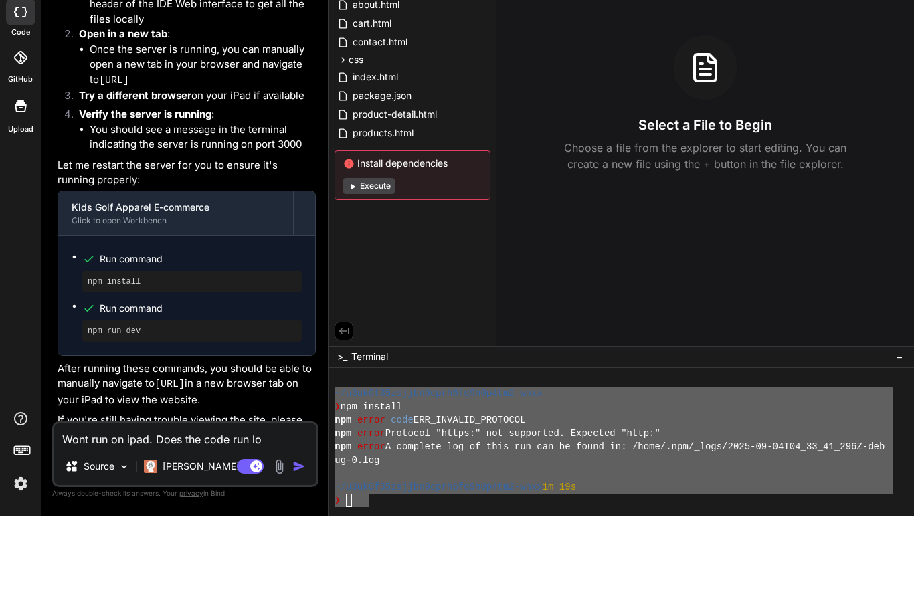
type textarea "Wont run on ipad. Does the code run loc"
type textarea "x"
type textarea "Wont run on ipad. Does the code run loca"
type textarea "x"
type textarea "Wont run on ipad. Does the code run local"
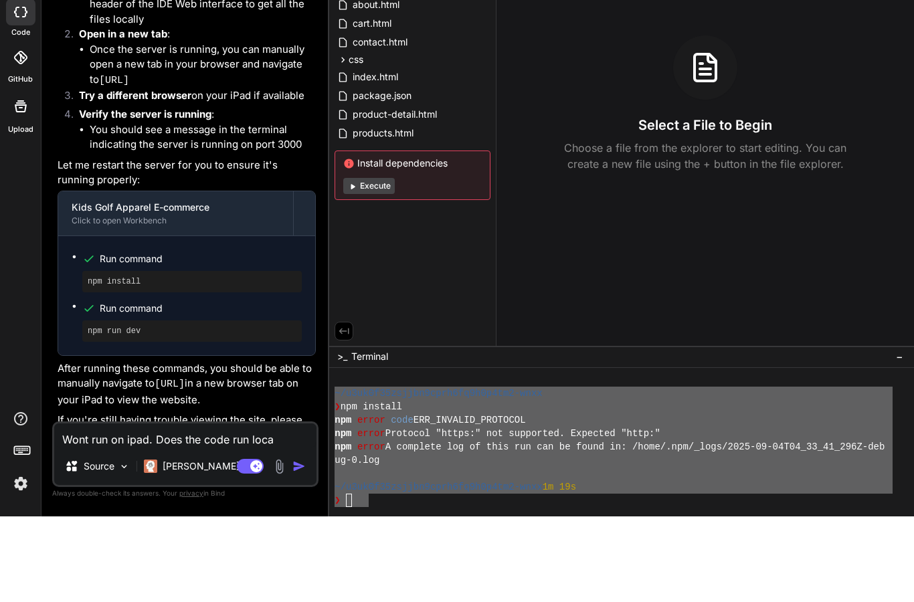
type textarea "x"
type textarea "Wont run on ipad. Does the code run locall"
type textarea "x"
type textarea "Wont run on ipad. Does the code run locally"
type textarea "x"
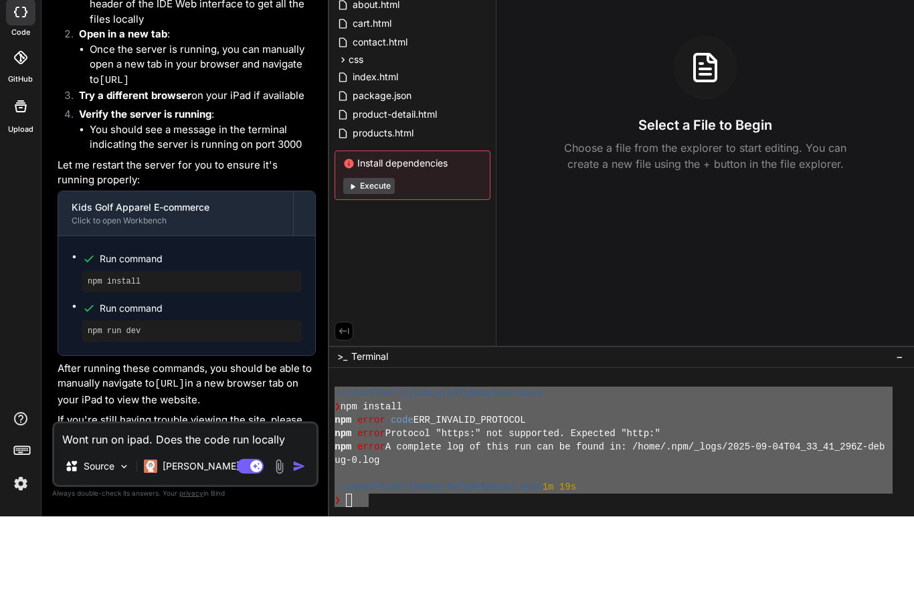
type textarea "Wont run on ipad. Does the code run locally?"
type textarea "x"
type textarea "Wont run on ipad. Does the code run locally?"
type textarea "x"
type textarea "Wont run on ipad. Does the code run locally? C"
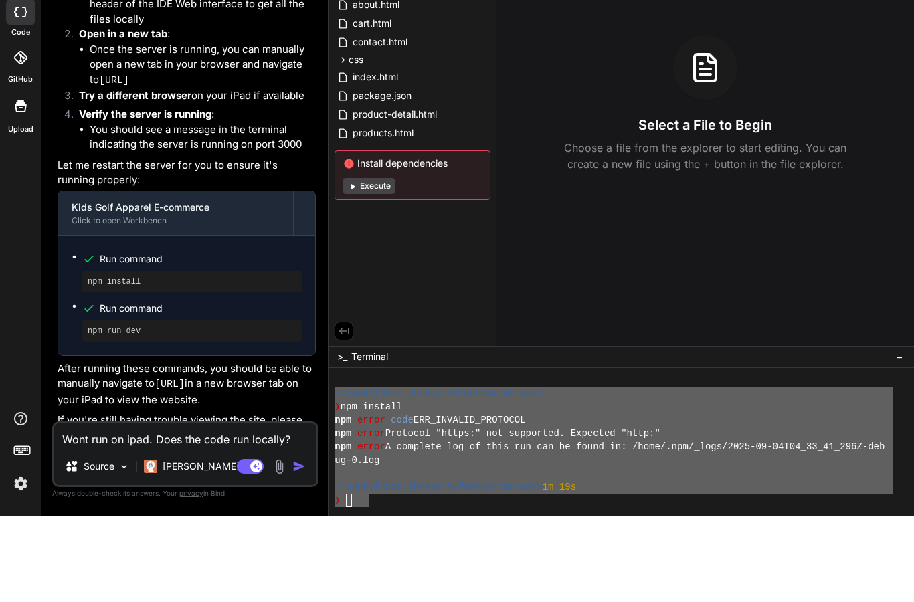
type textarea "x"
type textarea "Wont run on ipad. Does the code run locally? Ca"
type textarea "x"
type textarea "Wont run on ipad. Does the code run locally? Can"
type textarea "x"
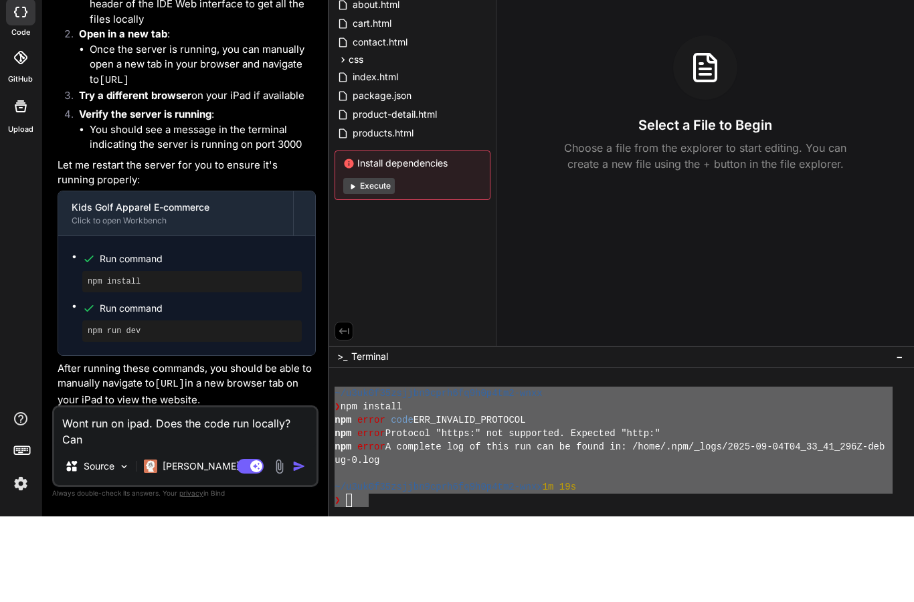
type textarea "Wont run on ipad. Does the code run locally? Cant"
type textarea "x"
type textarea "Wont run on ipad. Does the code run locally? Cant"
type textarea "x"
type textarea "Wont run on ipad. Does the code run locally? Cant i"
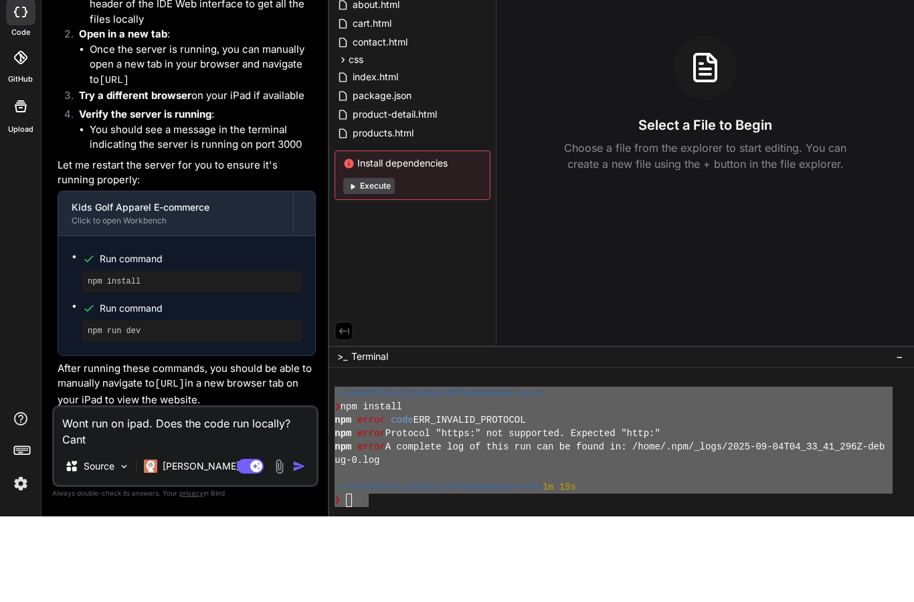
type textarea "x"
type textarea "Wont run on ipad. Does the code run locally? Cant it"
type textarea "x"
type textarea "Wont run on ipad. Does the code run locally? Cant it"
type textarea "x"
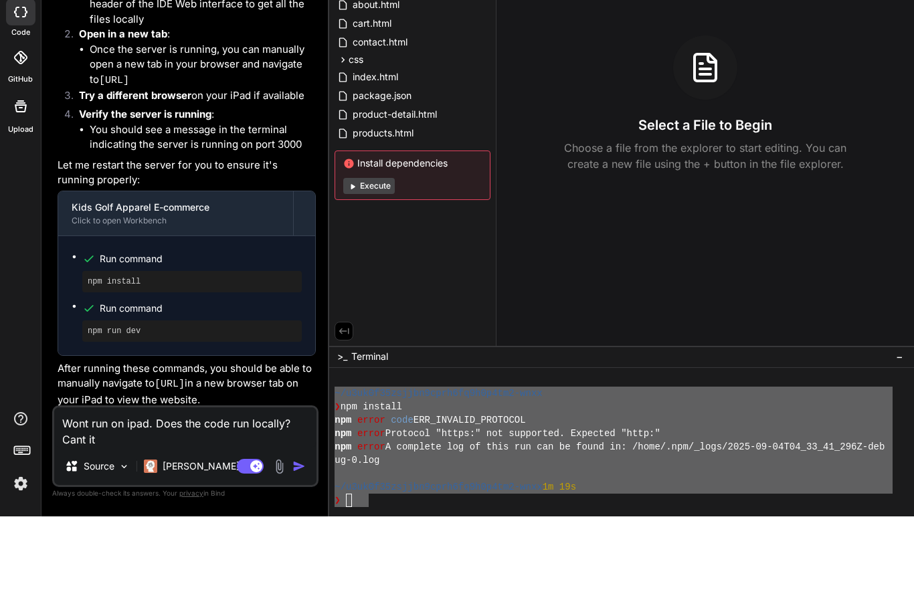
type textarea "Wont run on ipad. Does the code run locally? Cant it b"
type textarea "x"
type textarea "Wont run on ipad. Does the code run locally? Cant it be"
type textarea "x"
type textarea "Wont run on ipad. Does the code run locally? Cant it be"
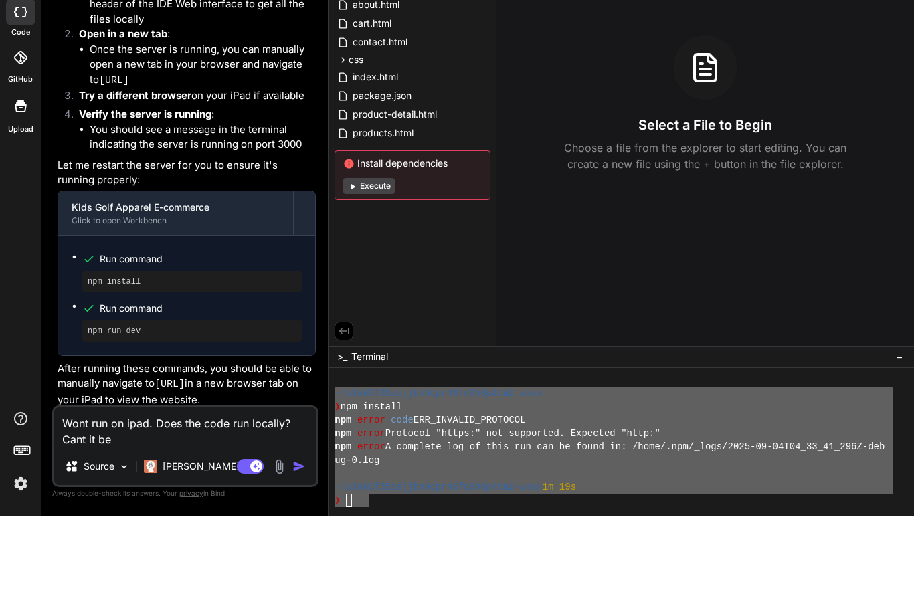
type textarea "x"
type textarea "Wont run on ipad. Does the code run locally? Cant it be r"
type textarea "x"
type textarea "Wont run on ipad. Does the code run locally? Cant it be ru"
type textarea "x"
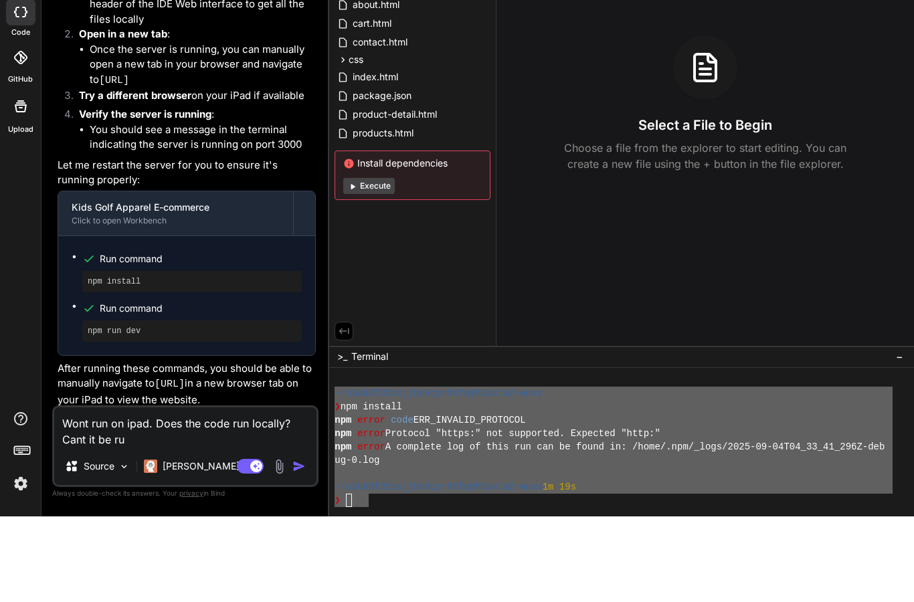
type textarea "Wont run on ipad. Does the code run locally? Cant it be run"
type textarea "x"
type textarea "Wont run on ipad. Does the code run locally? Cant it be run"
type textarea "x"
type textarea "Wont run on ipad. Does the code run locally? Cant it be run s"
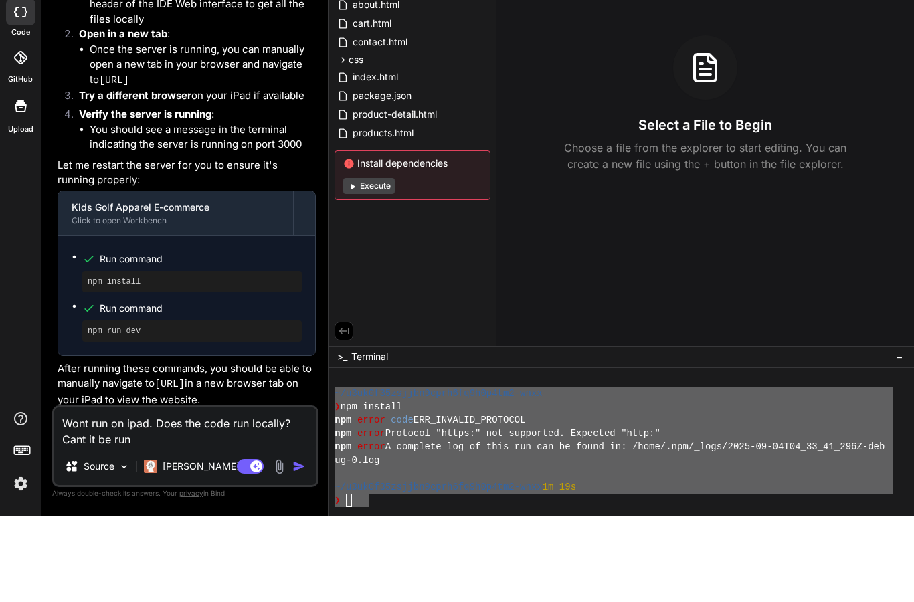
type textarea "x"
type textarea "Wont run on ipad. Does the code run locally? Cant it be run"
type textarea "x"
type textarea "Wont run on ipad. Does the code run locally? Cant it be run u"
type textarea "x"
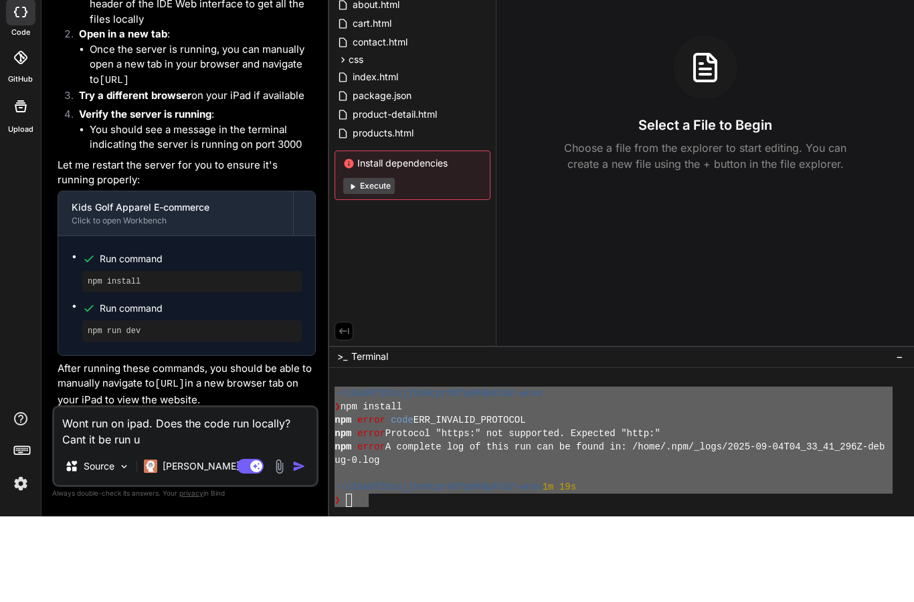
type textarea "Wont run on ipad. Does the code run locally? Cant it be run us"
type textarea "x"
type textarea "Wont run on ipad. Does the code run locally? Cant it be run usi"
type textarea "x"
type textarea "Wont run on ipad. Does the code run locally? Cant it be run usin"
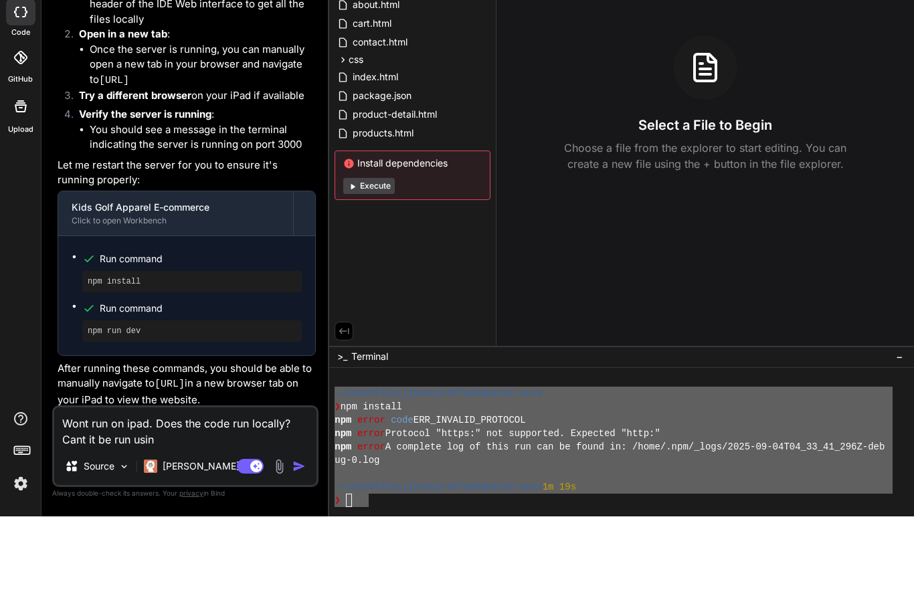
type textarea "x"
type textarea "Wont run on ipad. Does the code run locally? Cant it be run using"
type textarea "x"
type textarea "Wont run on ipad. Does the code run locally? Cant it be run using"
type textarea "x"
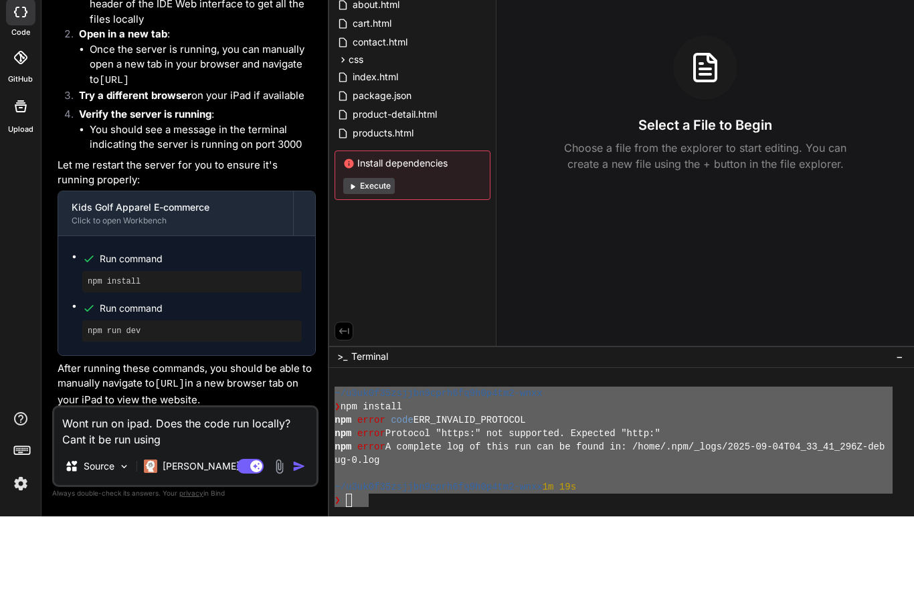
type textarea "Wont run on ipad. Does the code run locally? Cant it be run using s"
type textarea "x"
type textarea "Wont run on ipad. Does the code run locally? Cant it be run using si"
type textarea "x"
type textarea "Wont run on ipad. Does the code run locally? Cant it be run using s"
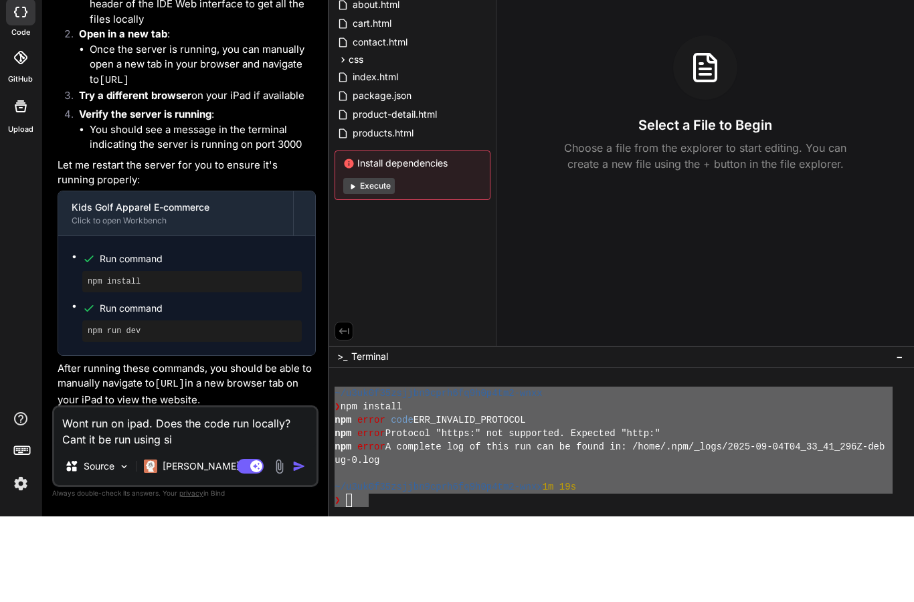
type textarea "x"
type textarea "Wont run on ipad. Does the code run locally? Cant it be run using su"
type textarea "x"
type textarea "Wont run on ipad. Does the code run locally? Cant it be run using sup"
type textarea "x"
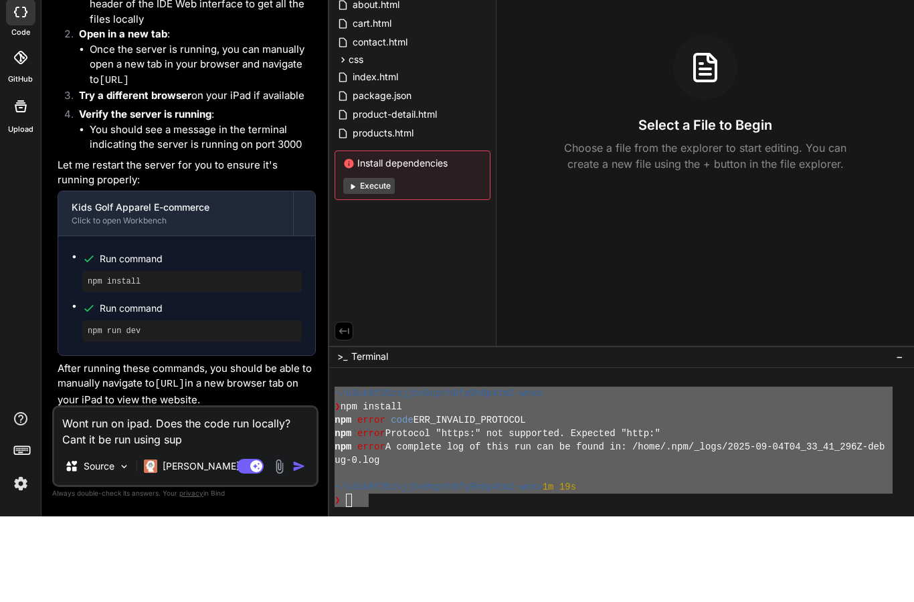
type textarea "Wont run on ipad. Does the code run locally? Cant it be run using supa"
type textarea "x"
type textarea "Wont run on ipad. Does the code run locally? Cant it be run using supab"
type textarea "x"
type textarea "Wont run on ipad. Does the code run locally? Cant it be run using supaba"
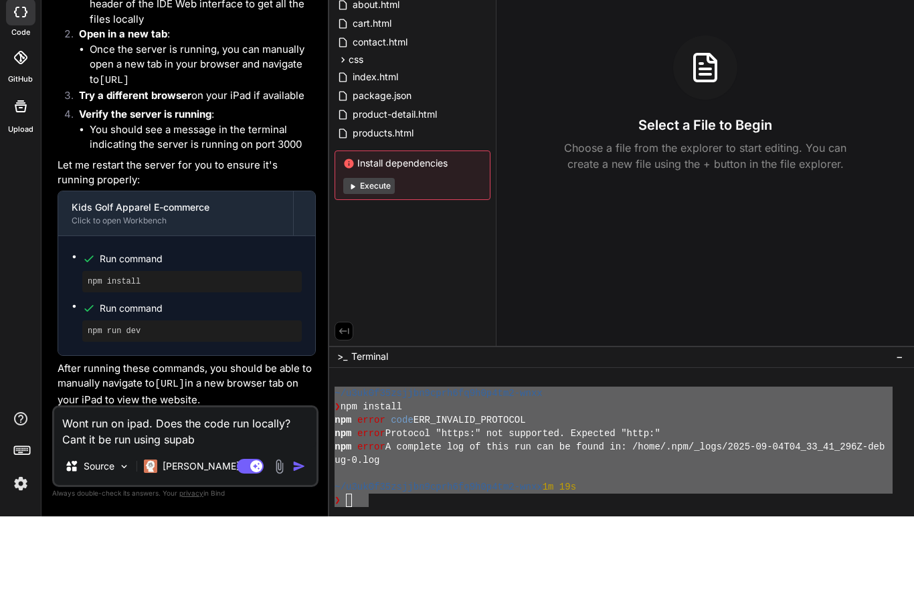
type textarea "x"
type textarea "Wont run on ipad. Does the code run locally? Cant it be run using supabas"
type textarea "x"
type textarea "Wont run on ipad. Does the code run locally? Cant it be run using supabase"
type textarea "x"
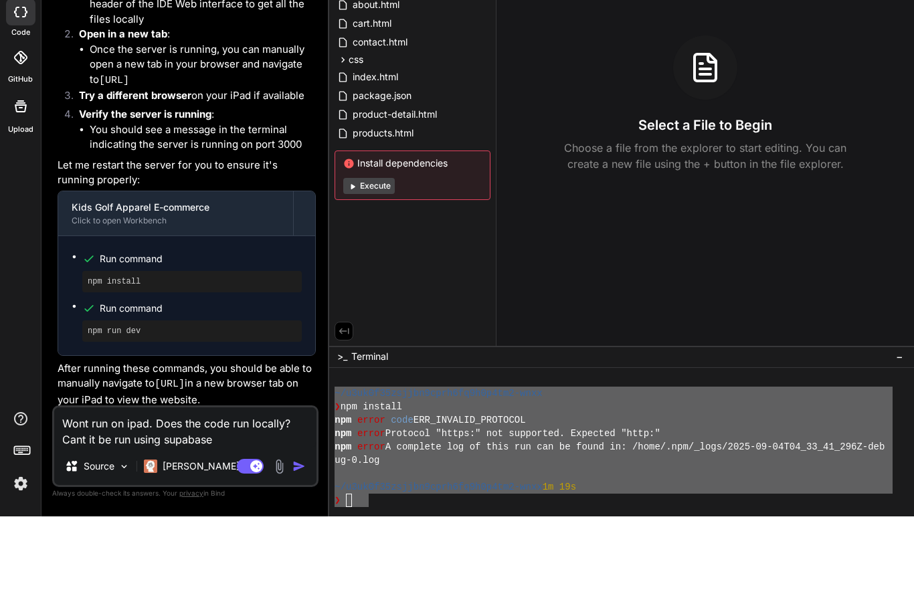
type textarea "Wont run on ipad. Does the code run locally? Cant it be run using supabase?"
type textarea "x"
type textarea "Wont run on ipad. Does the code run locally? Cant it be run using supabase?]"
type textarea "x"
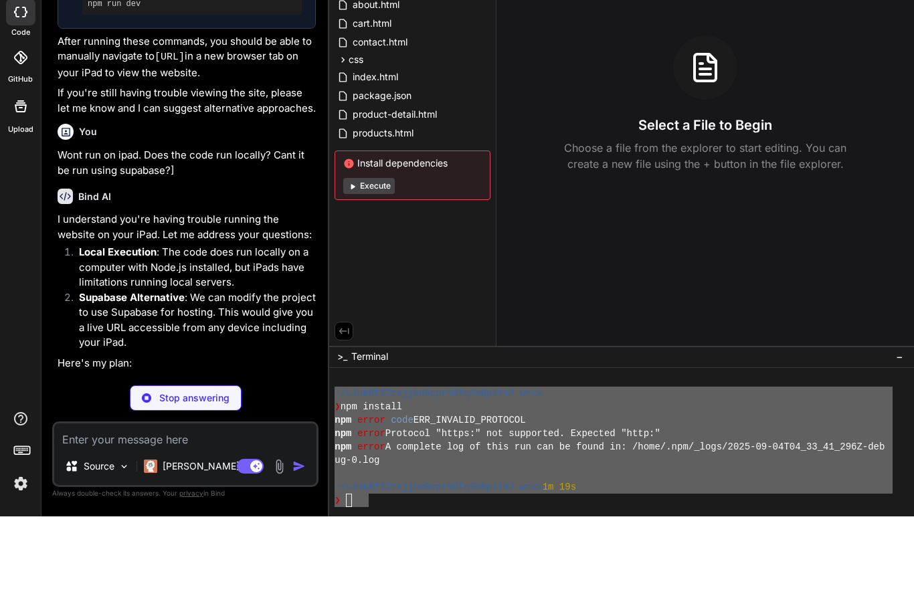
scroll to position [1269, 0]
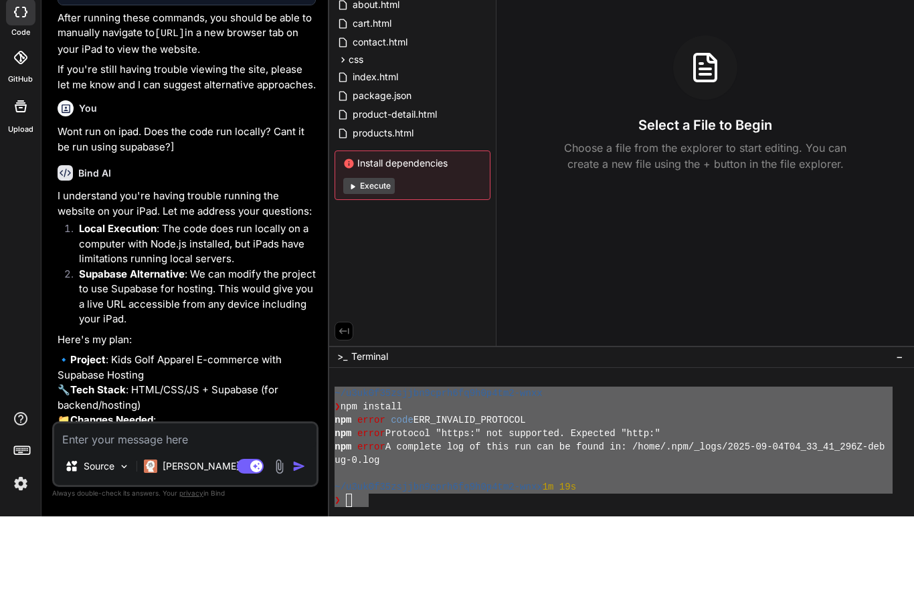
type textarea "x"
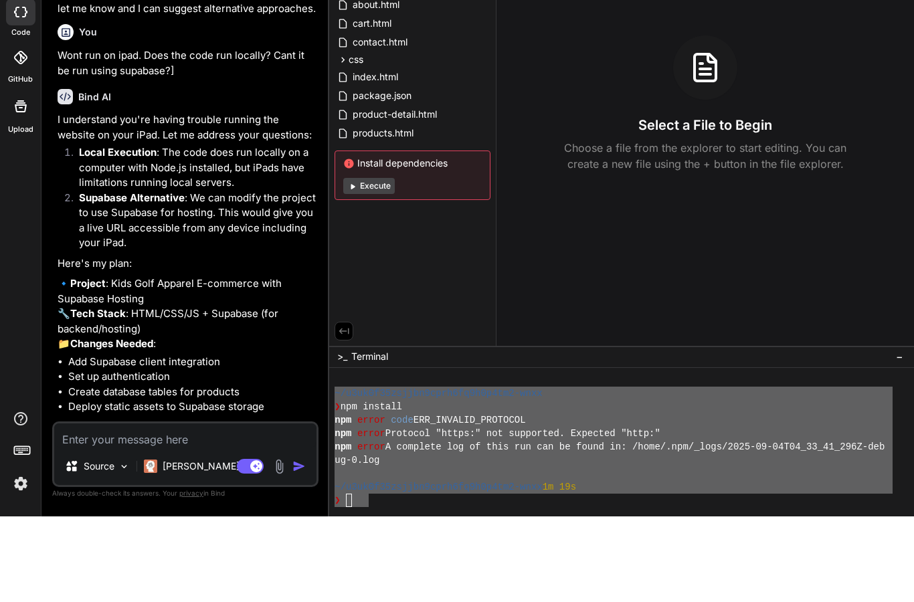
scroll to position [1367, 0]
click at [78, 509] on textarea at bounding box center [185, 521] width 262 height 24
type textarea "Y"
type textarea "x"
type textarea "Ye"
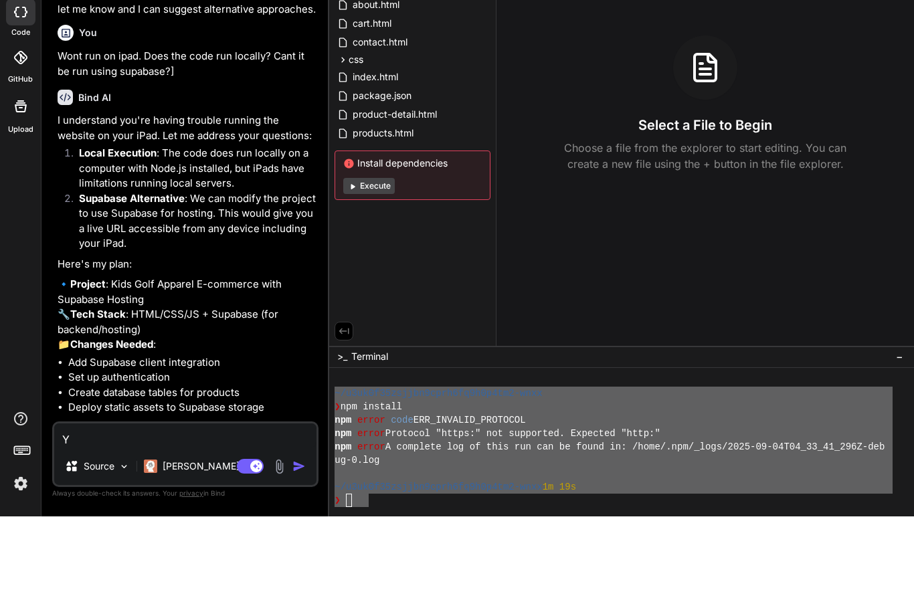
type textarea "x"
type textarea "Yes"
type textarea "x"
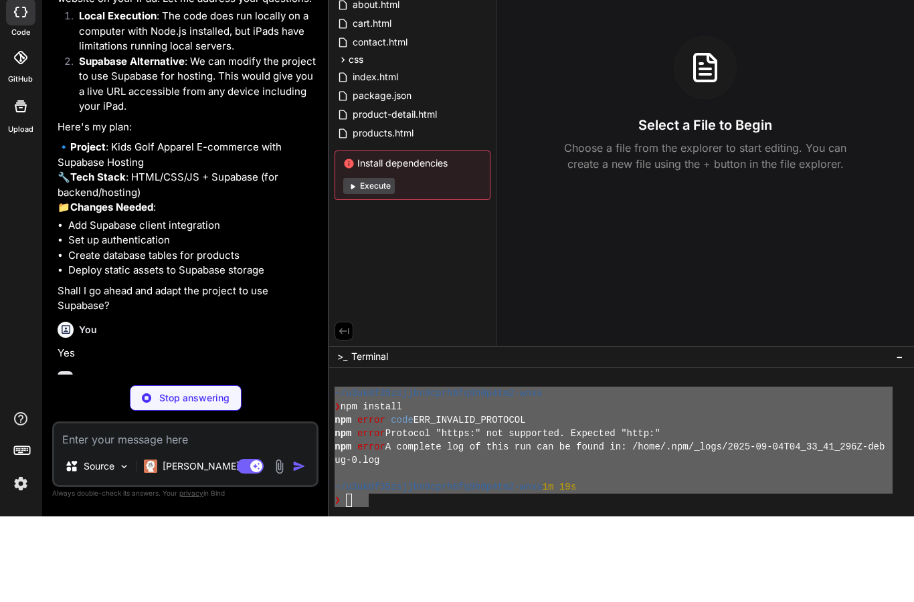
scroll to position [1492, 0]
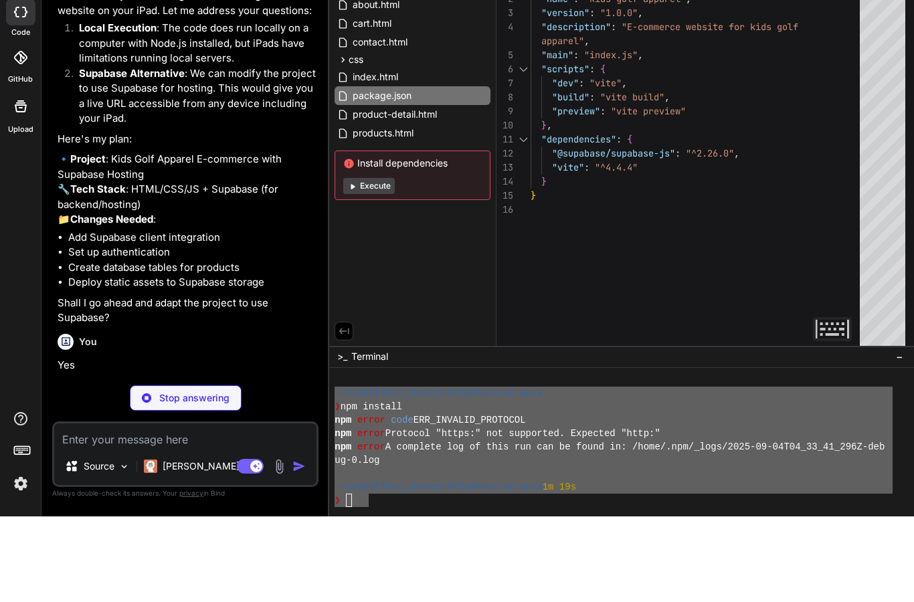
type textarea "x"
type textarea "// vite.config.js export default { server: { port: 3000, host: 'localhost' } };"
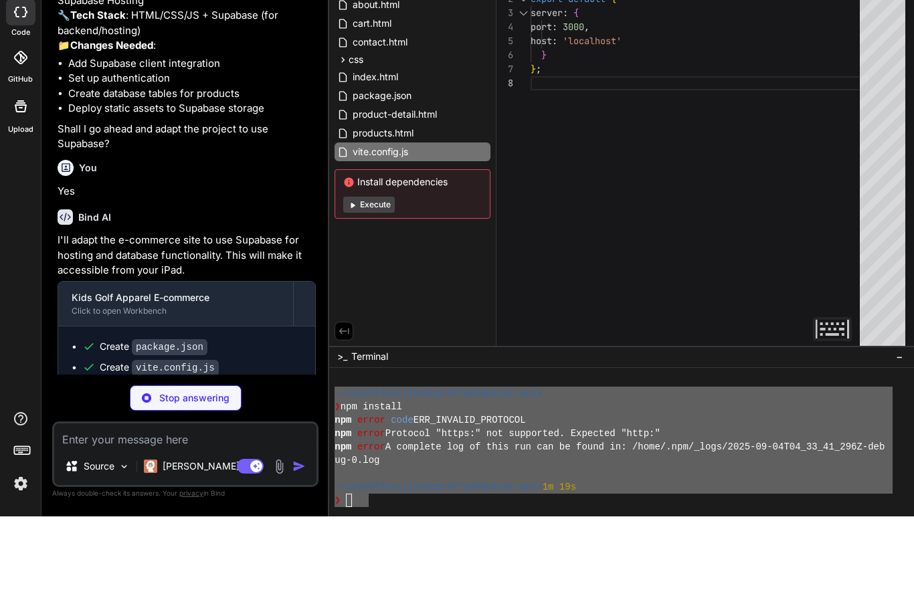
scroll to position [1665, 0]
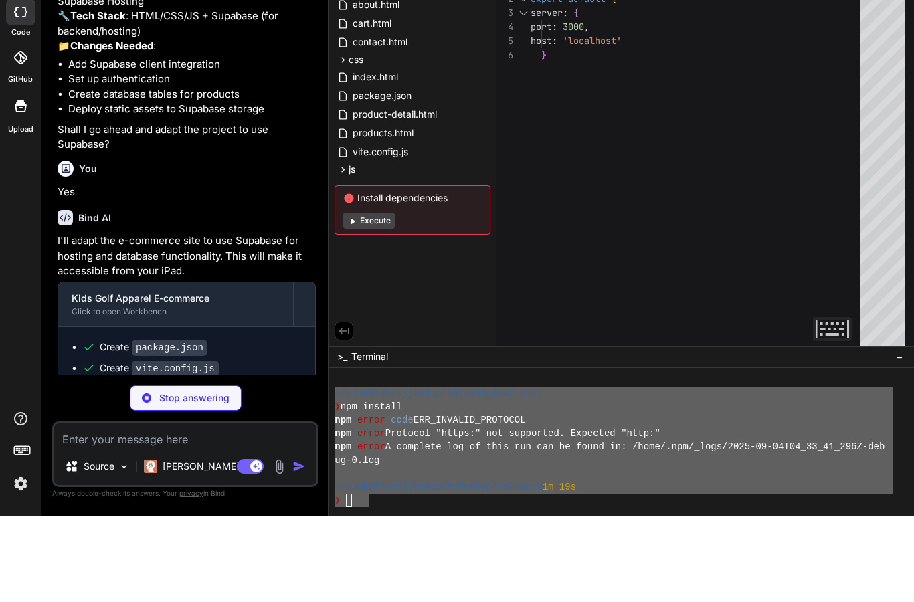
type textarea "x"
type textarea "} return data; } };"
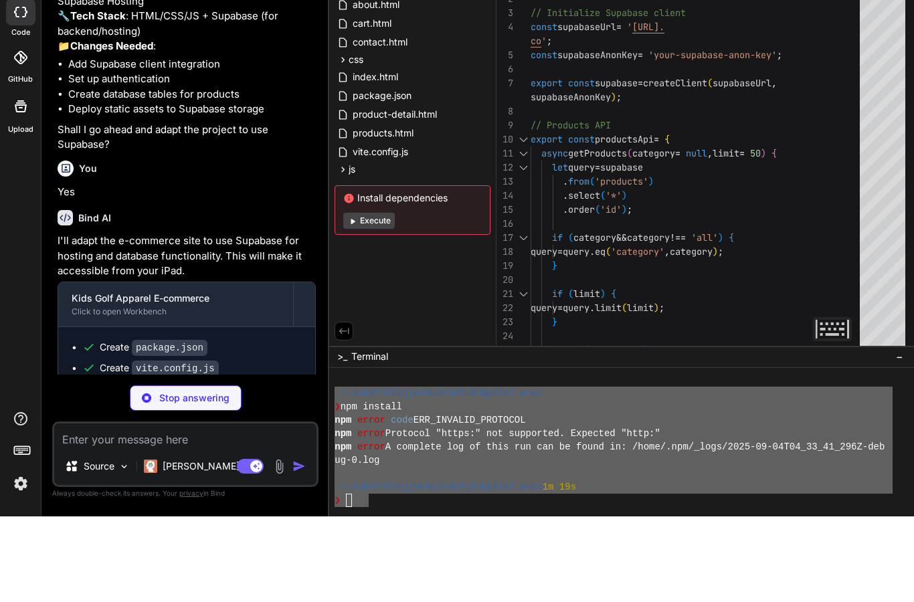
type textarea "x"
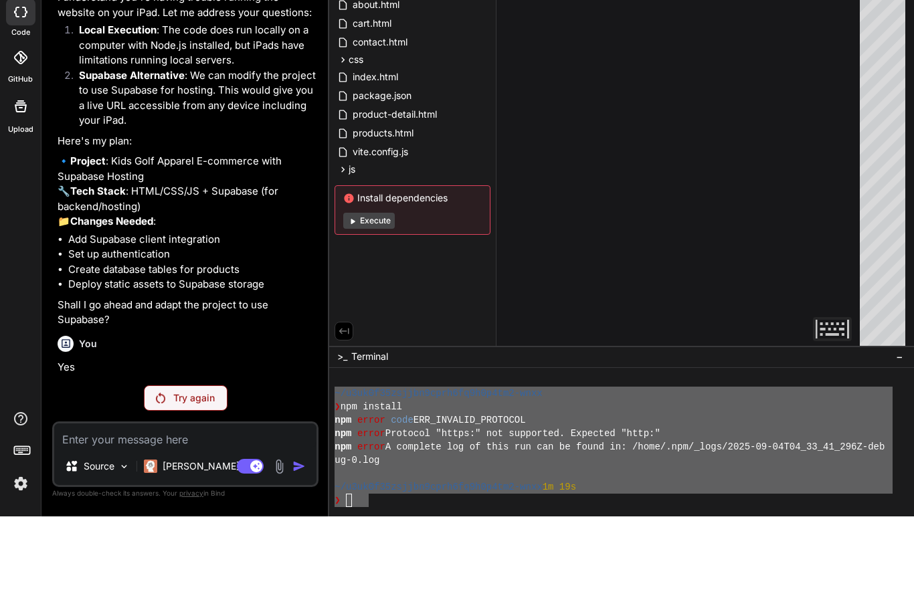
scroll to position [0, 0]
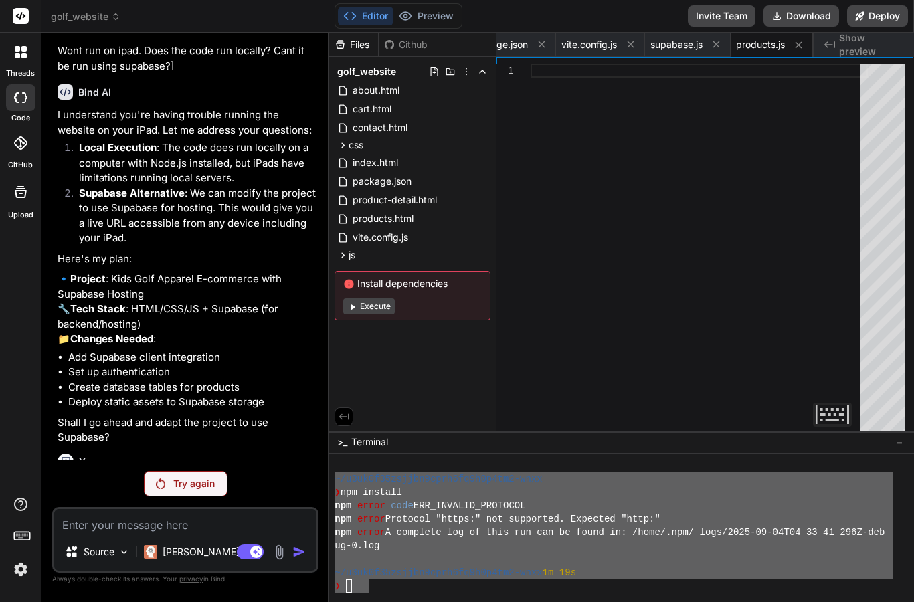
click at [157, 488] on img at bounding box center [160, 483] width 9 height 11
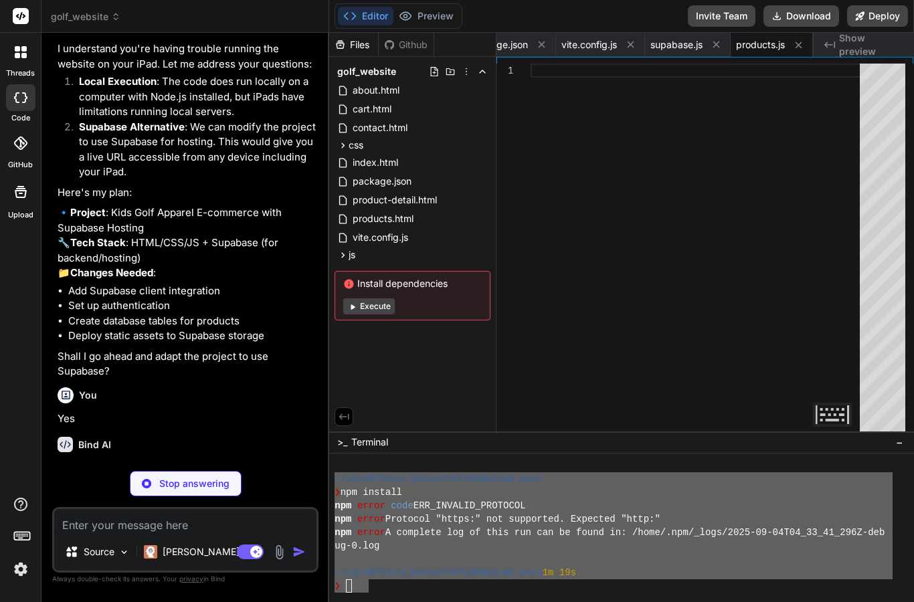
scroll to position [1492, 0]
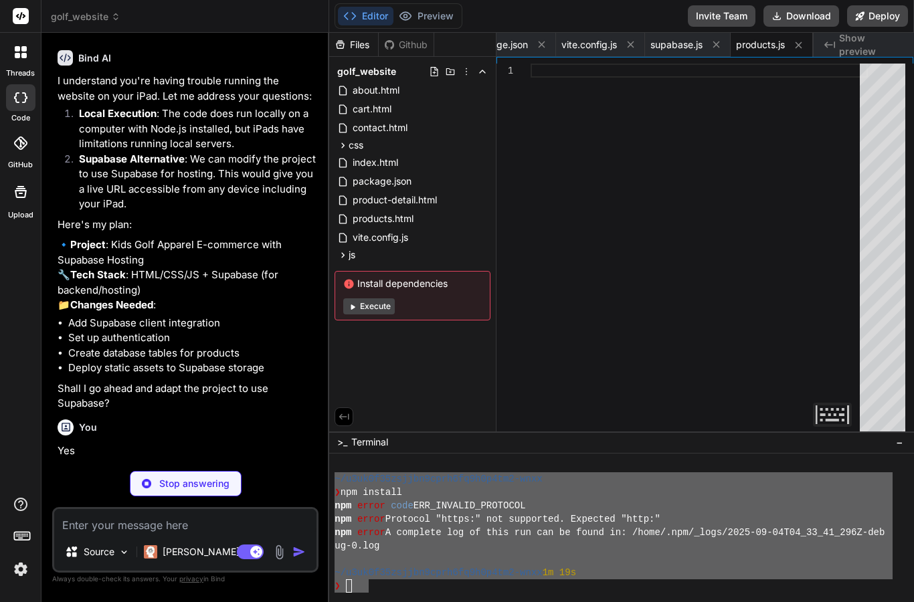
type textarea "x"
type textarea "}, "dependencies": { "@supabase/supabase-js": "^2.26.0", "vite": "^4.4.4" } }"
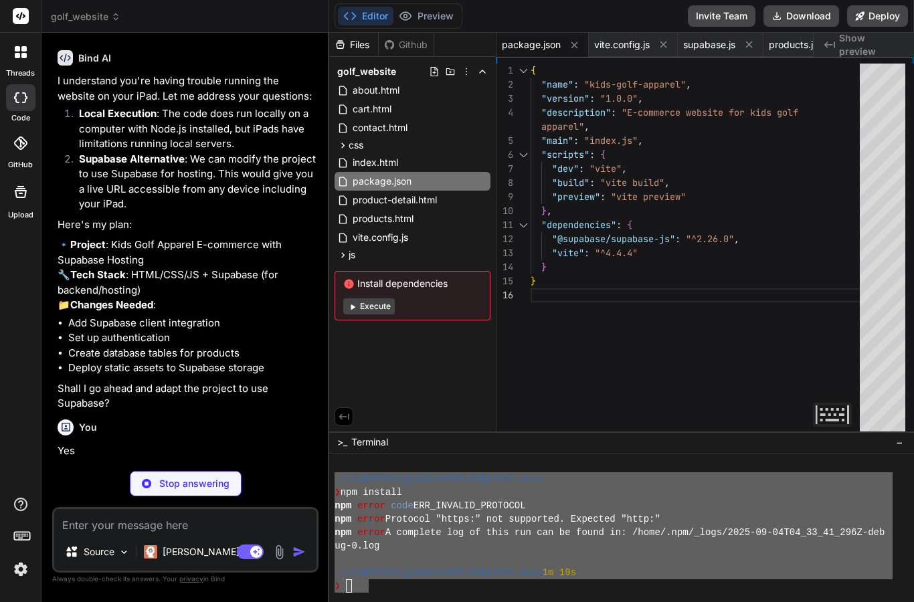
type textarea "x"
type textarea "<script type="module" src="js/supabase.js"></script> <script type="module" src=…"
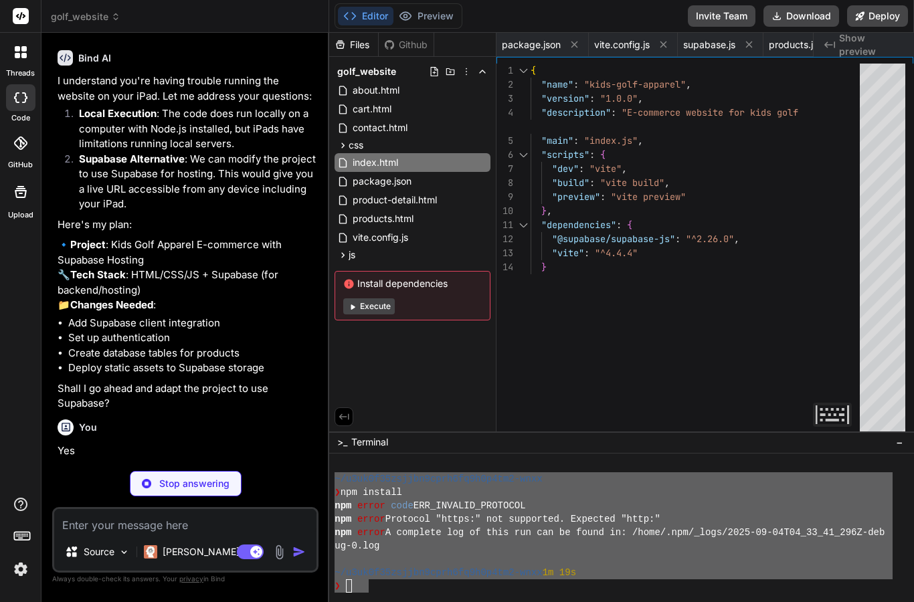
type textarea "x"
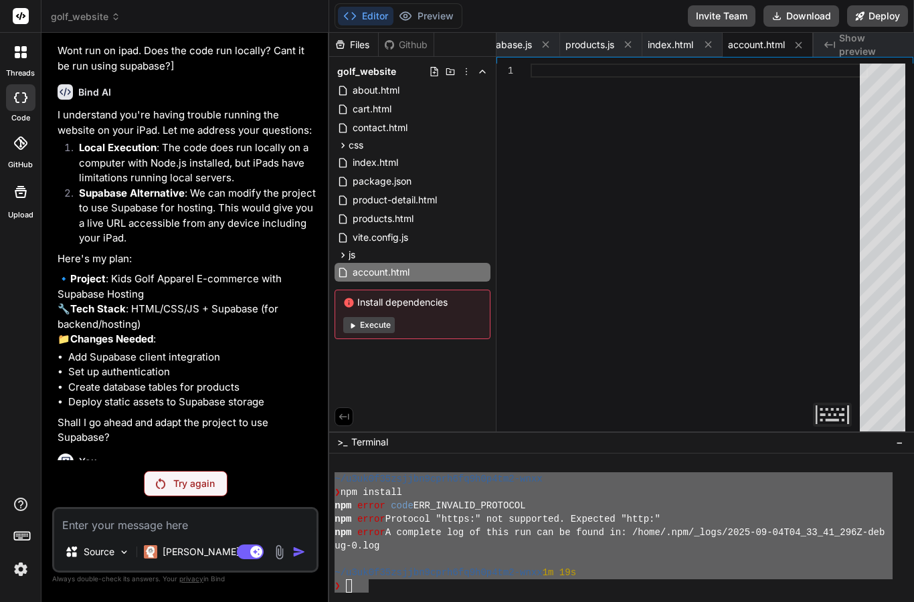
click at [169, 474] on div "Try again" at bounding box center [186, 483] width 84 height 25
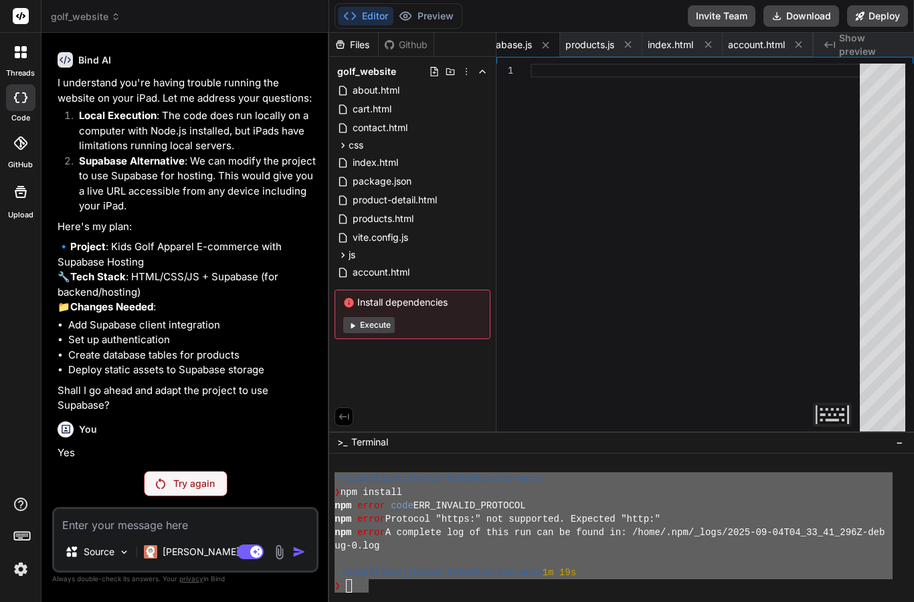
scroll to position [1458, 0]
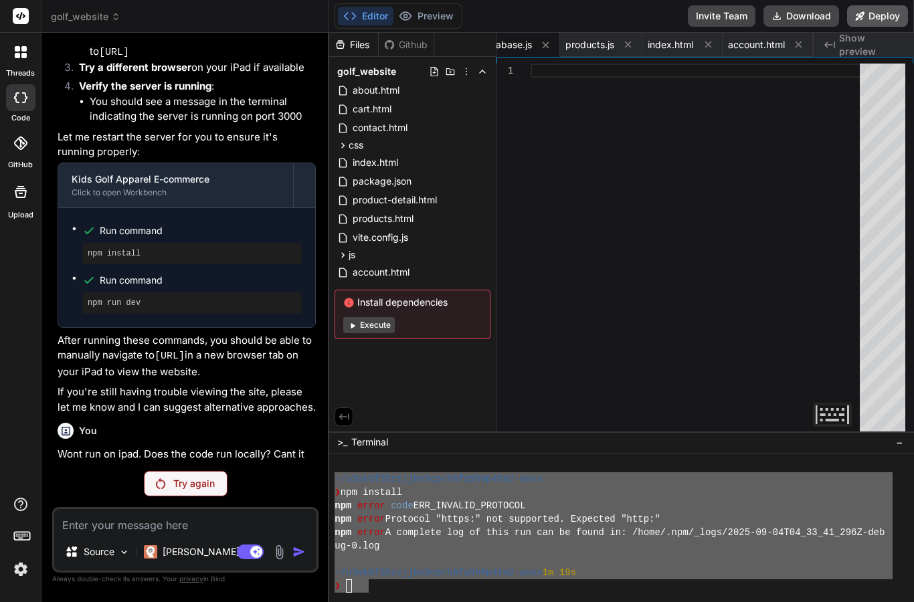
click at [878, 14] on button "Deploy" at bounding box center [877, 15] width 61 height 21
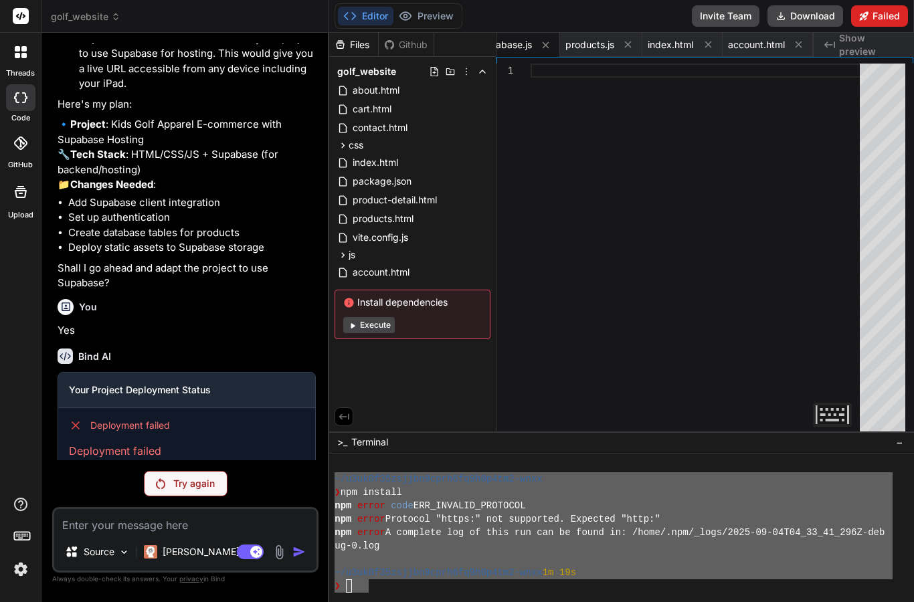
scroll to position [1612, 0]
click at [21, 62] on div at bounding box center [21, 52] width 28 height 28
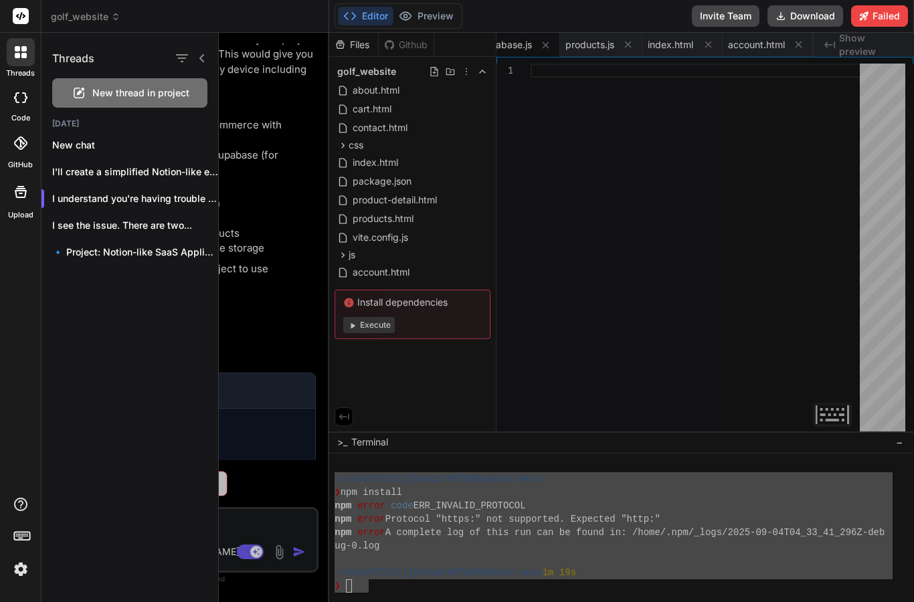
click at [12, 54] on div at bounding box center [21, 52] width 28 height 28
click at [85, 99] on icon at bounding box center [79, 93] width 16 height 16
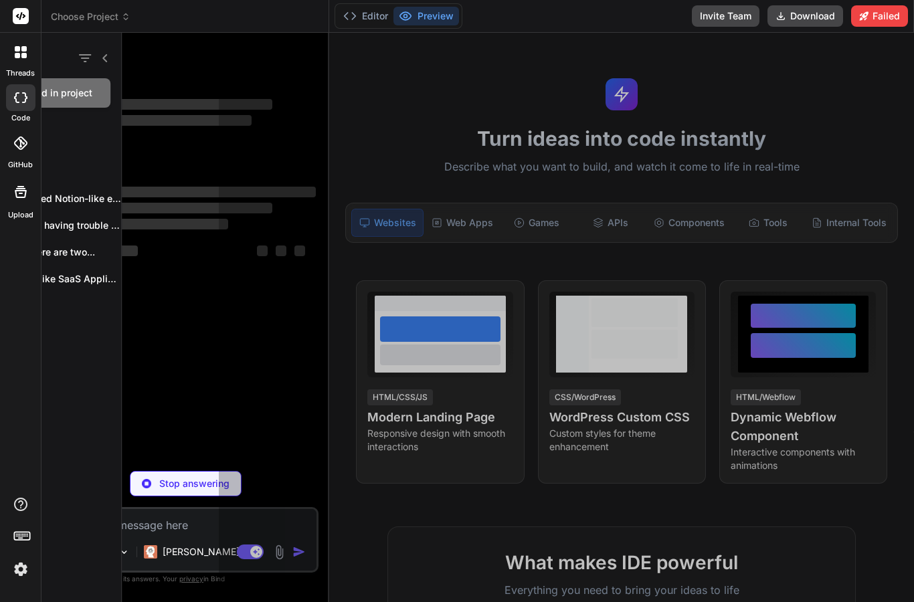
scroll to position [442, 0]
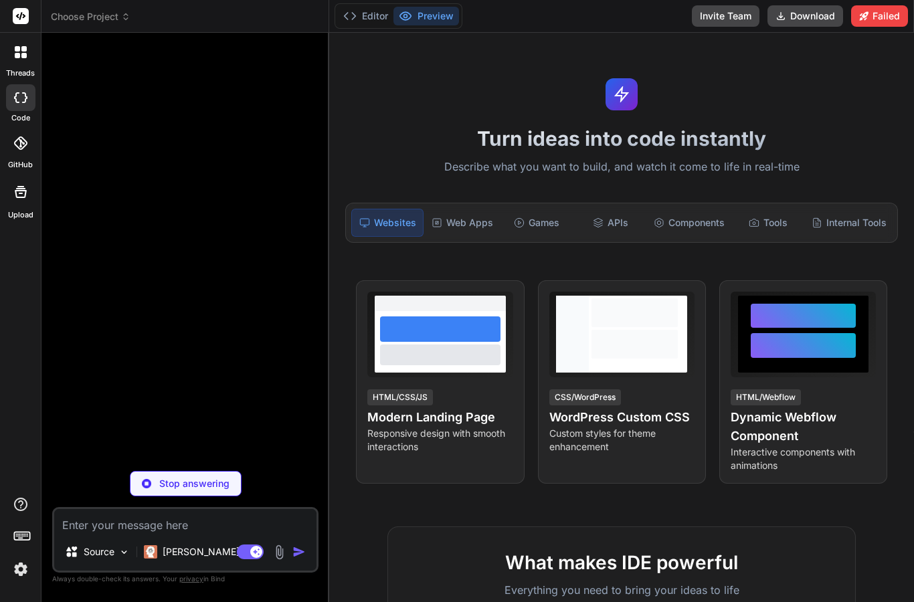
click at [22, 21] on rect at bounding box center [21, 16] width 16 height 16
click at [25, 58] on icon at bounding box center [23, 55] width 5 height 5
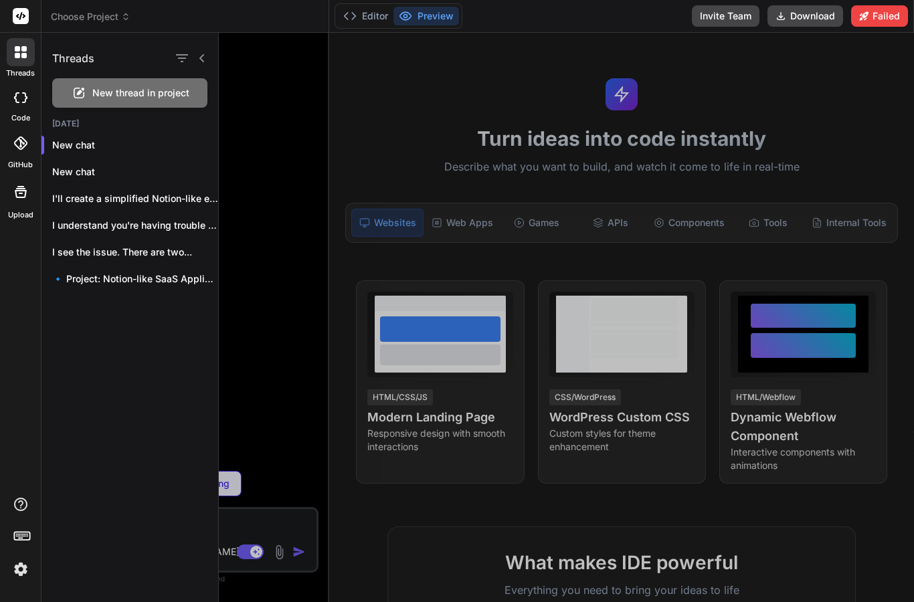
click at [17, 99] on icon at bounding box center [20, 97] width 13 height 11
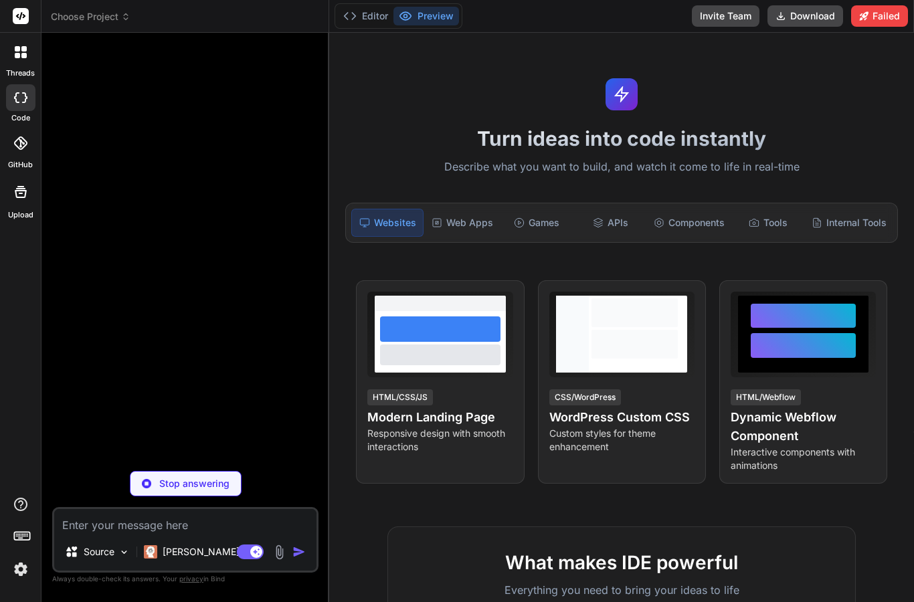
click at [25, 142] on icon at bounding box center [20, 143] width 13 height 13
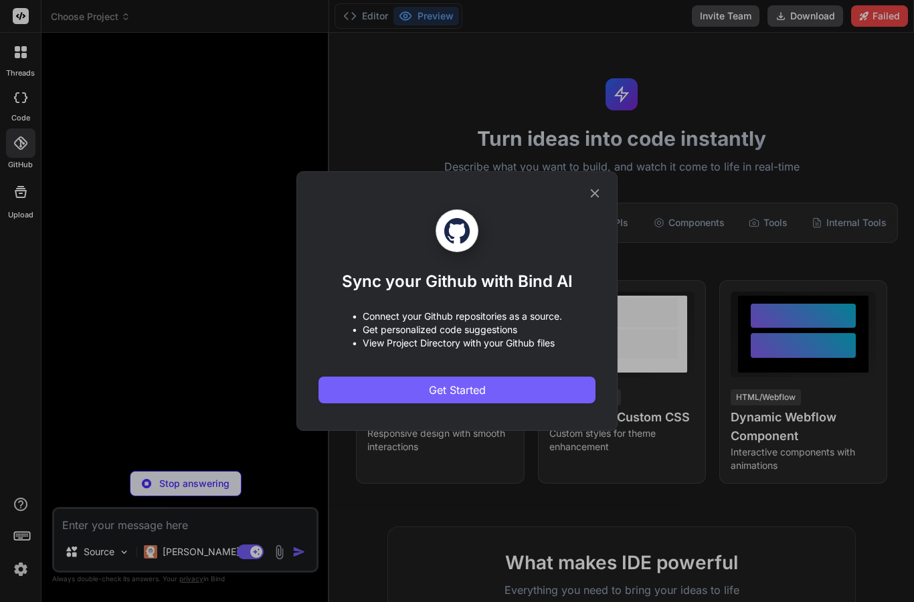
click at [3, 209] on div "Sync your Github with Bind AI • Connect your Github repositories as a source. •…" at bounding box center [457, 301] width 914 height 602
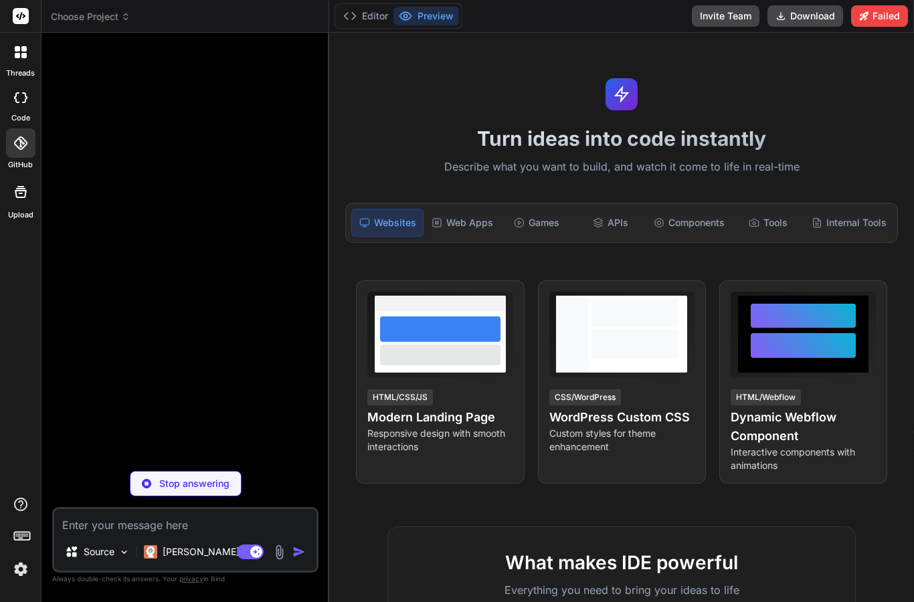
click at [15, 197] on icon at bounding box center [21, 192] width 16 height 16
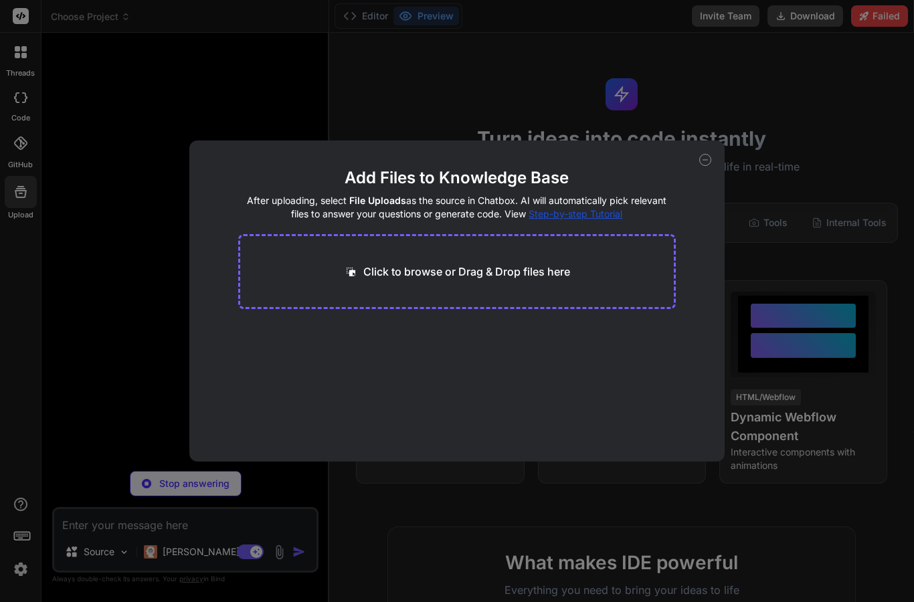
click at [15, 201] on div "Add Files to Knowledge Base After uploading, select File Uploads as the source …" at bounding box center [457, 301] width 914 height 602
type textarea "x"
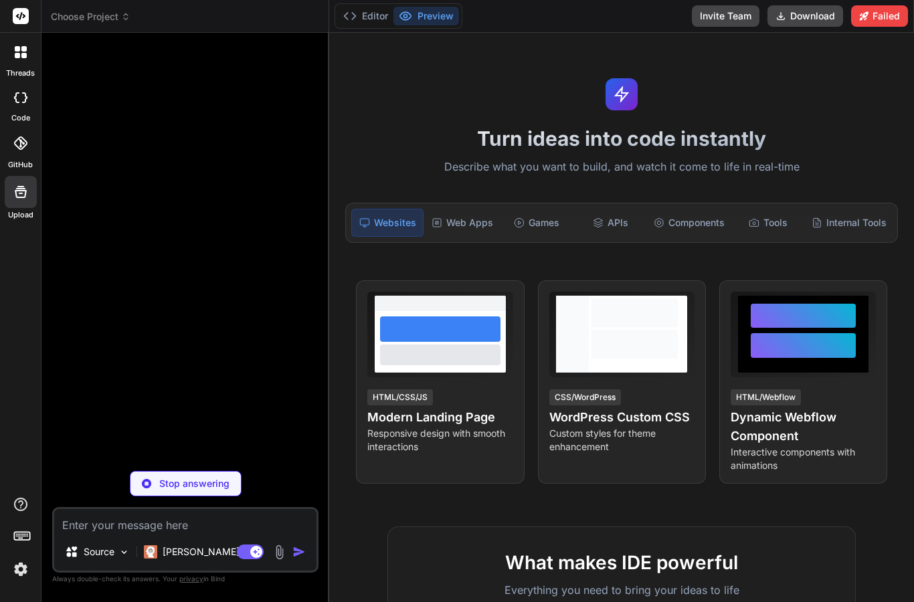
click at [97, 204] on div at bounding box center [187, 251] width 264 height 417
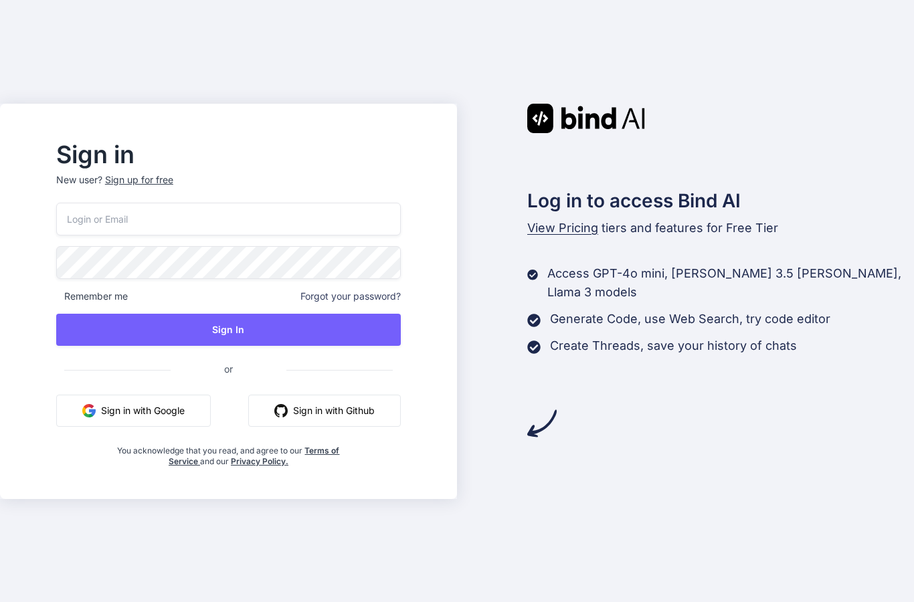
click at [130, 409] on button "Sign in with Google" at bounding box center [133, 411] width 155 height 32
